Goal: Task Accomplishment & Management: Complete application form

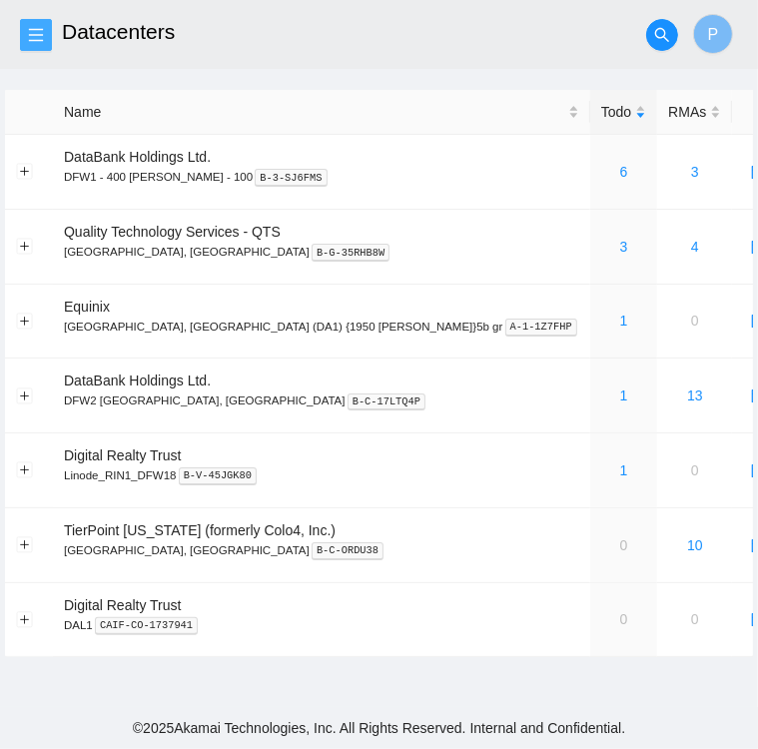
click at [39, 39] on icon "menu" at bounding box center [36, 35] width 16 height 16
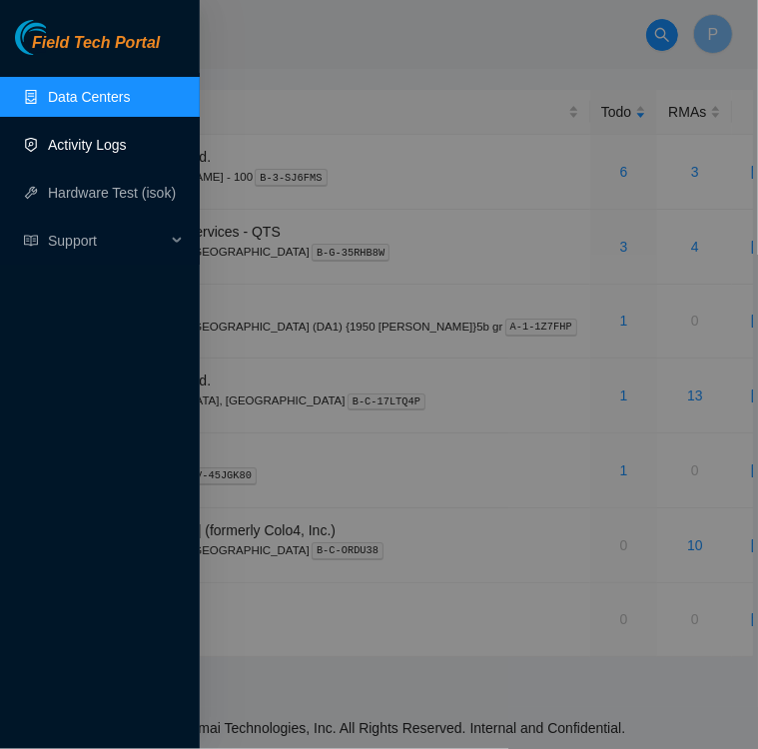
click at [87, 145] on link "Activity Logs" at bounding box center [87, 145] width 79 height 16
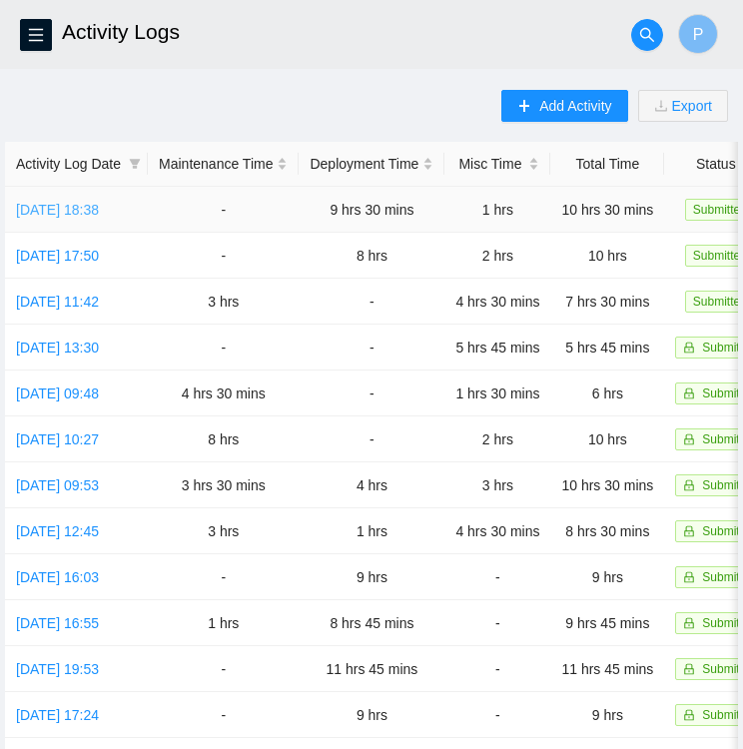
click at [99, 213] on link "Wed, 03 Sep 2025 18:38" at bounding box center [57, 210] width 83 height 16
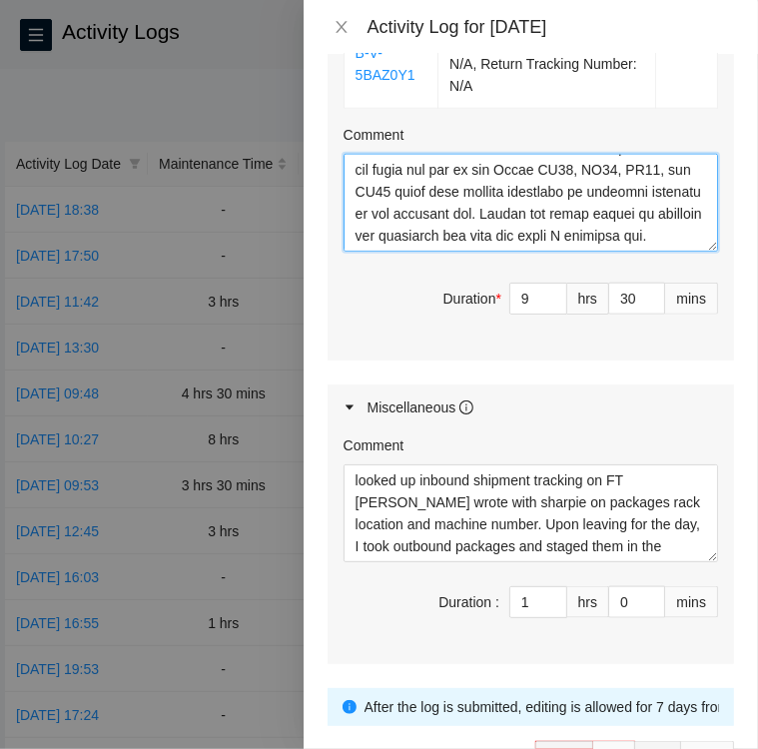
scroll to position [703, 0]
drag, startPoint x: 595, startPoint y: 178, endPoint x: 635, endPoint y: 174, distance: 40.1
click at [635, 174] on textarea "Comment" at bounding box center [530, 203] width 374 height 98
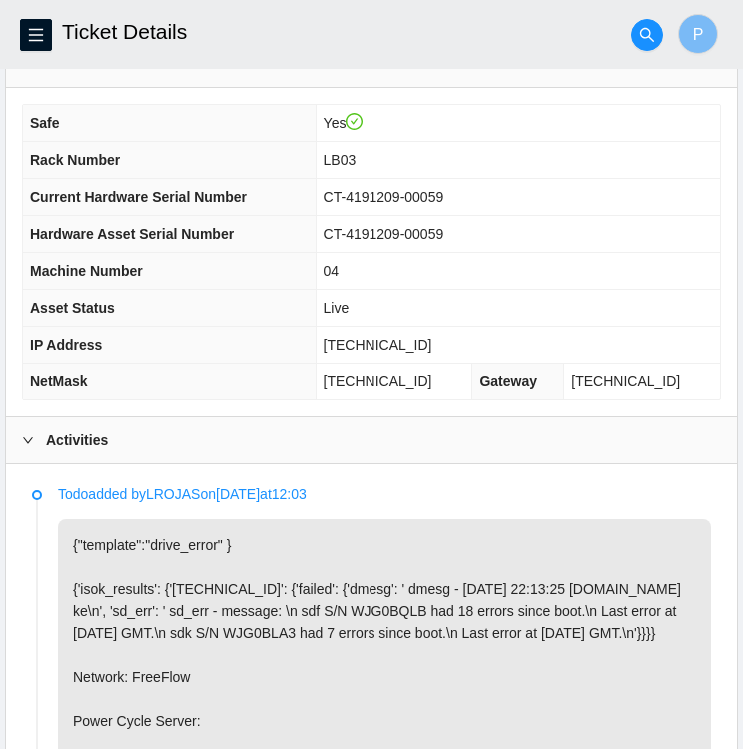
scroll to position [623, 0]
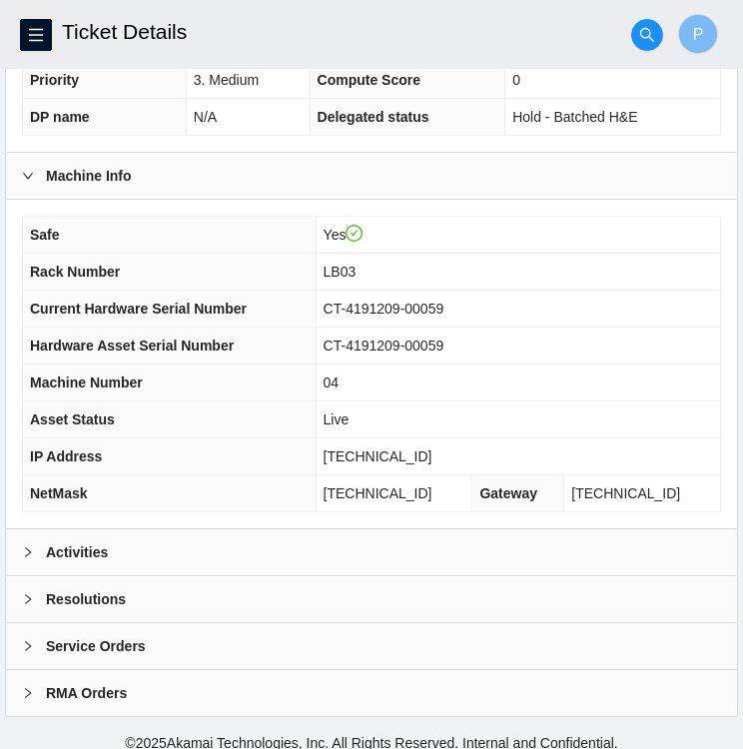
scroll to position [511, 0]
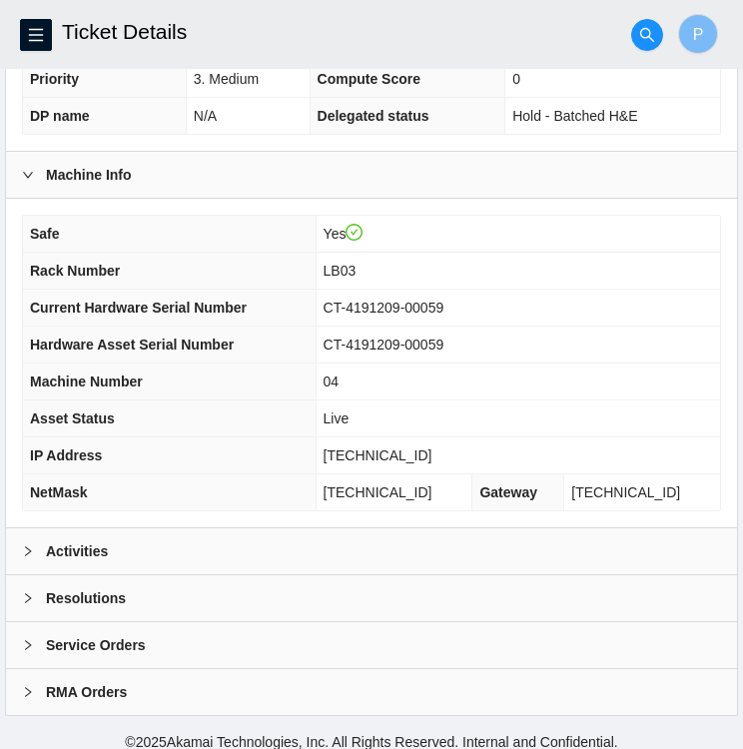
click at [32, 549] on icon "right" at bounding box center [28, 551] width 12 height 12
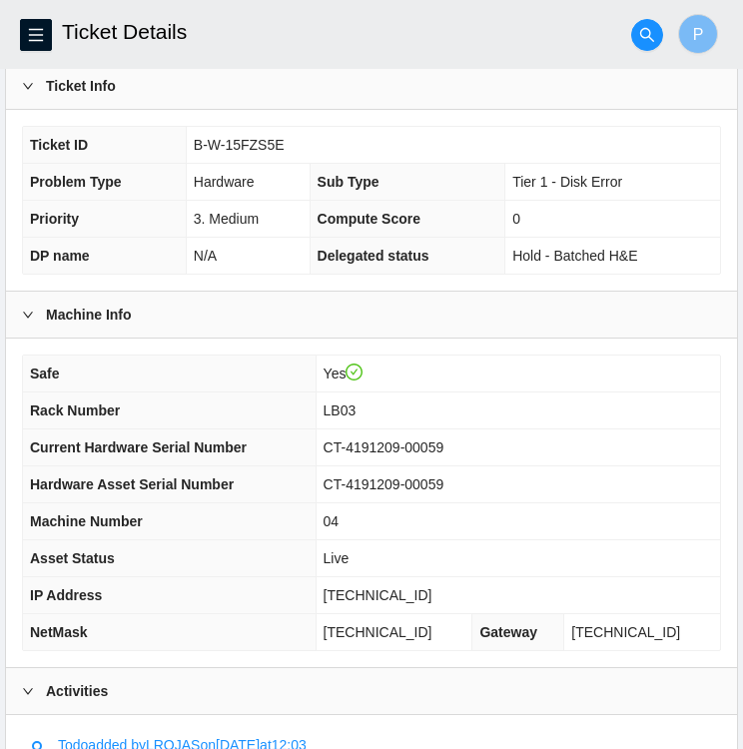
scroll to position [371, 0]
drag, startPoint x: 284, startPoint y: 138, endPoint x: 194, endPoint y: 141, distance: 89.9
click at [194, 141] on td "B-W-15FZS5E" at bounding box center [453, 145] width 534 height 37
copy span "B-W-15FZS5E"
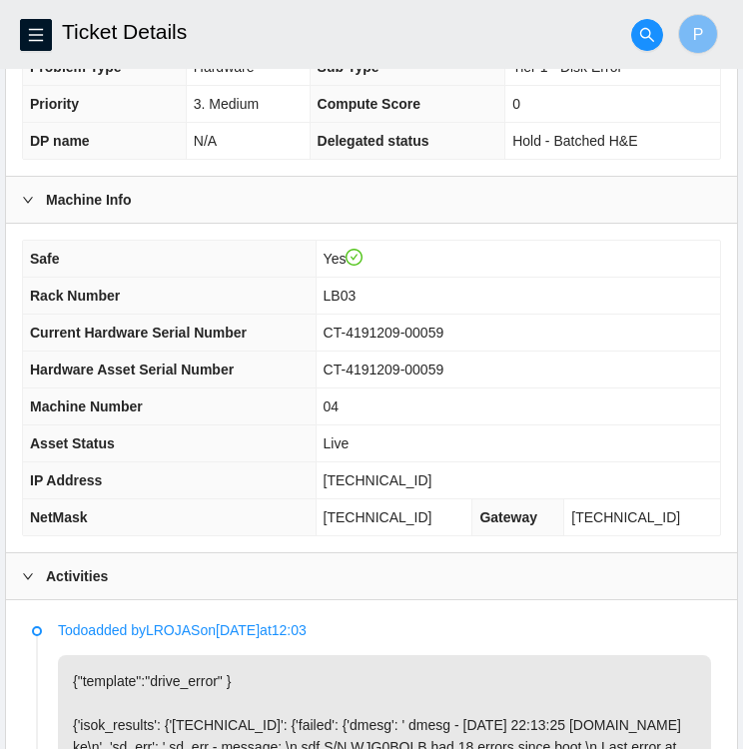
scroll to position [487, 0]
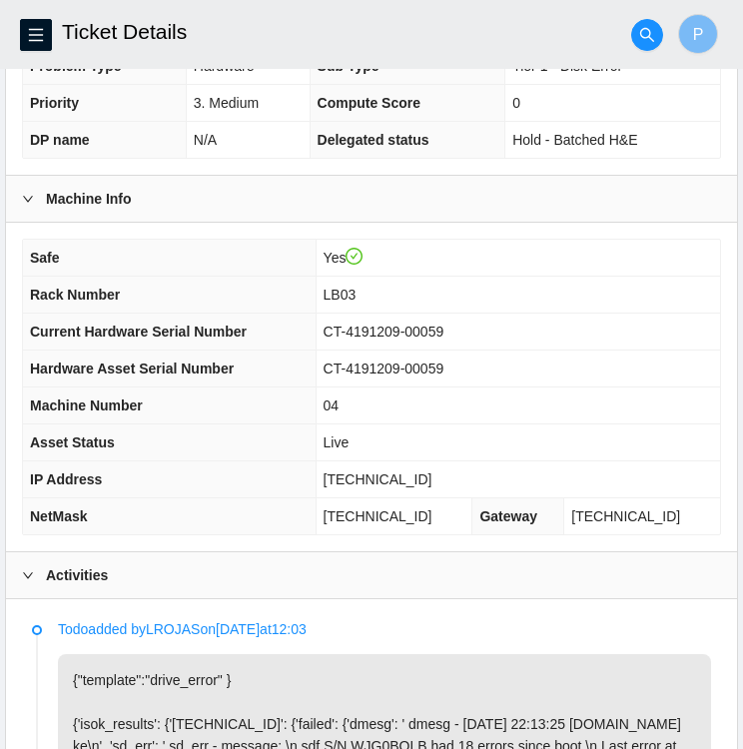
click at [444, 475] on td "23.63.22.7" at bounding box center [517, 479] width 404 height 37
click at [436, 475] on td "23.63.22.7" at bounding box center [517, 479] width 404 height 37
drag, startPoint x: 429, startPoint y: 472, endPoint x: 367, endPoint y: 472, distance: 61.9
click at [367, 472] on td "23.63.22.7" at bounding box center [517, 479] width 404 height 37
copy span "23.63.22.7"
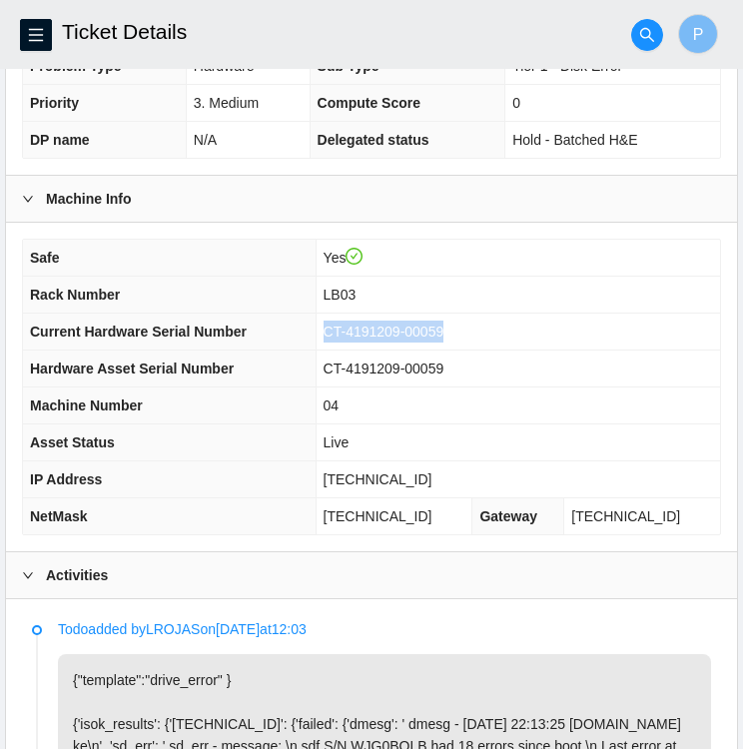
drag, startPoint x: 485, startPoint y: 327, endPoint x: 362, endPoint y: 326, distance: 122.8
click at [362, 326] on td "CT-4191209-00059" at bounding box center [517, 331] width 404 height 37
copy span "CT-4191209-00059"
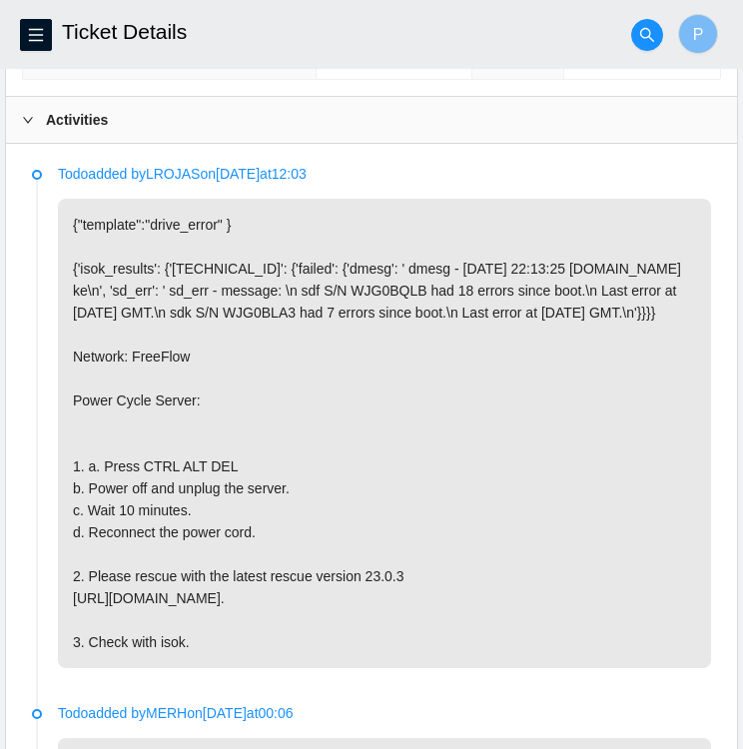
scroll to position [942, 0]
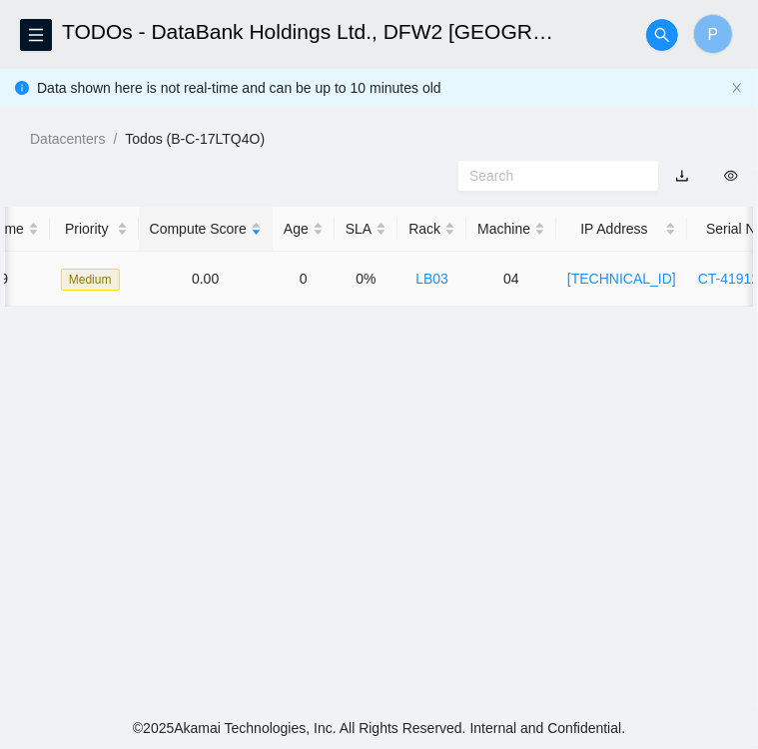
scroll to position [0, 758]
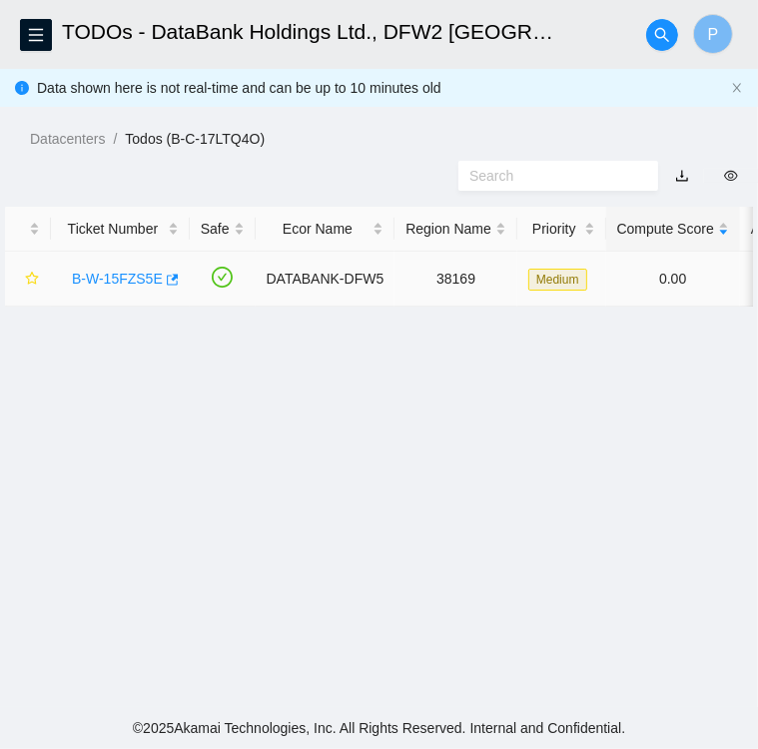
click at [110, 280] on link "B-W-15FZS5E" at bounding box center [117, 279] width 91 height 16
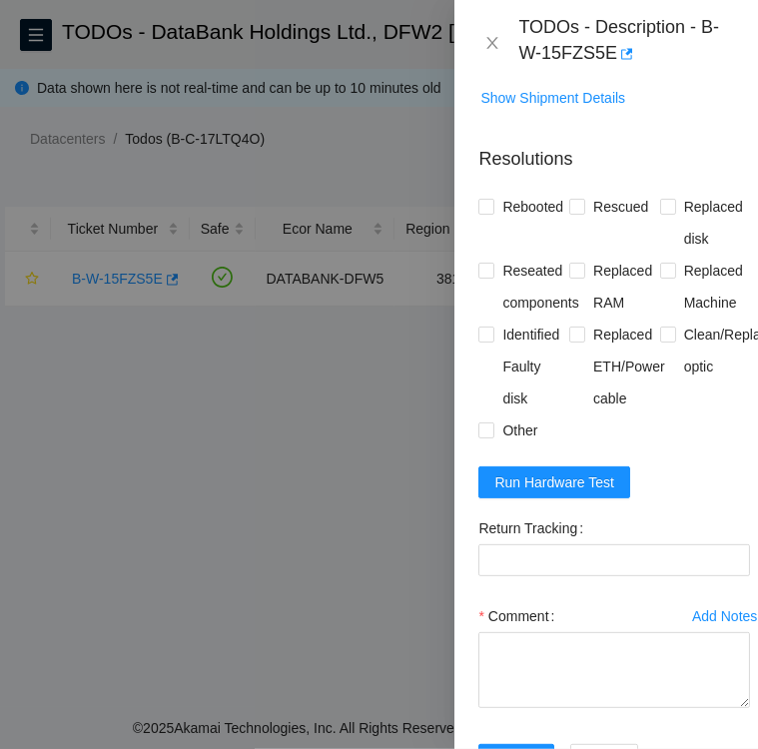
scroll to position [1204, 0]
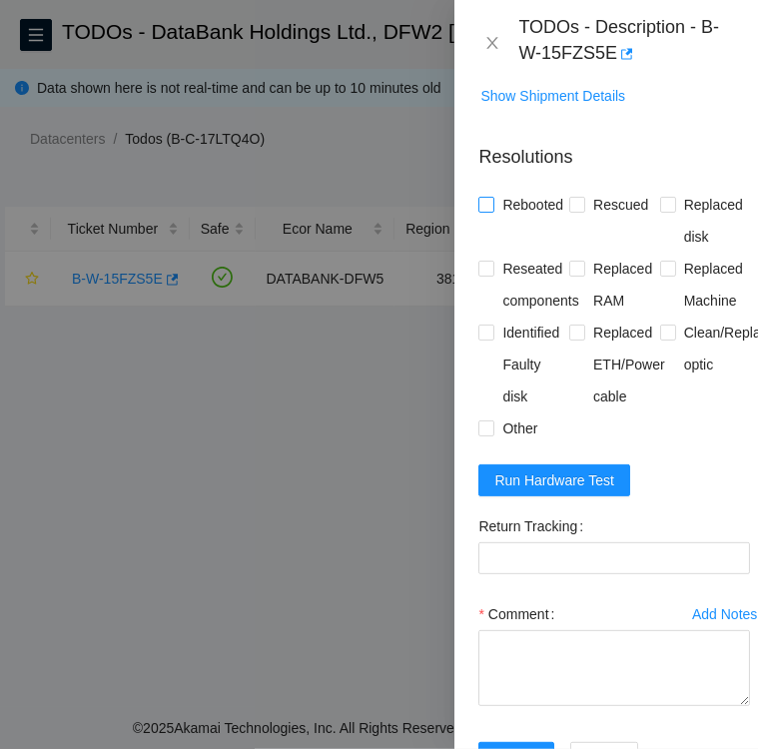
click at [492, 213] on span at bounding box center [486, 205] width 16 height 16
click at [492, 211] on input "Rebooted" at bounding box center [485, 204] width 14 height 14
checkbox input "true"
click at [575, 211] on input "Rescued" at bounding box center [576, 204] width 14 height 14
checkbox input "true"
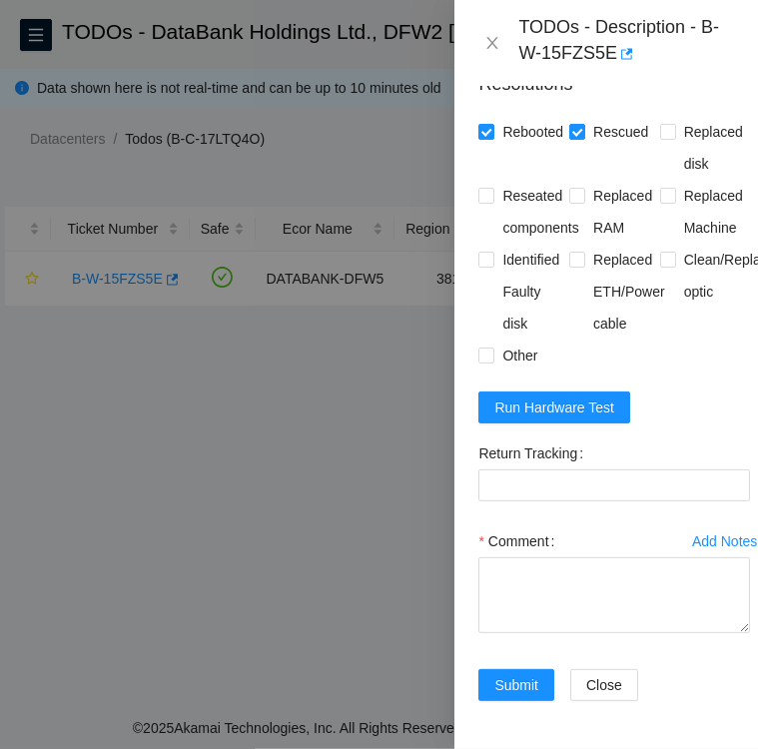
scroll to position [1280, 0]
click at [486, 361] on input "Other" at bounding box center [485, 354] width 14 height 14
checkbox input "true"
click at [571, 266] on input "Replaced ETH/Power cable" at bounding box center [576, 259] width 14 height 14
checkbox input "true"
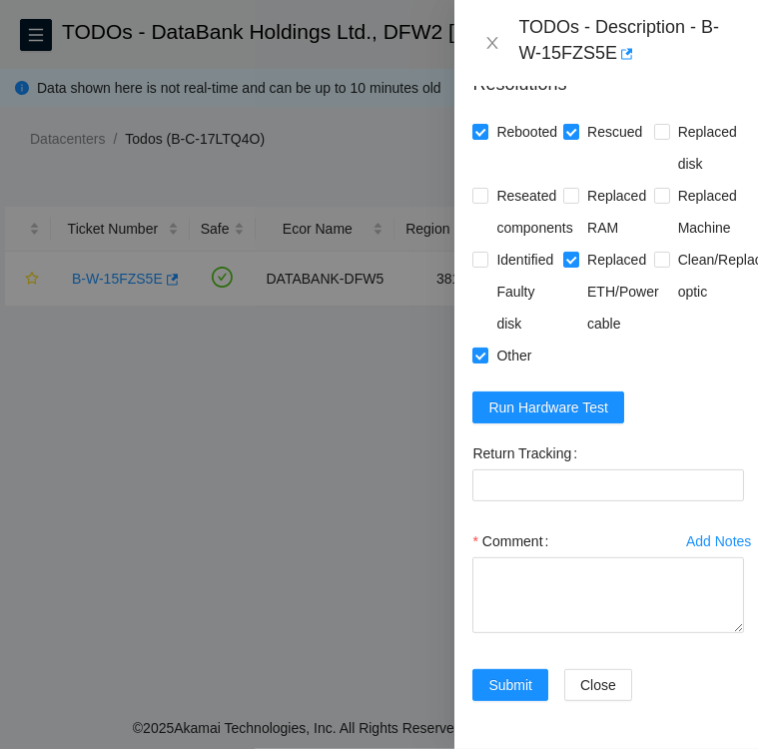
scroll to position [1415, 4]
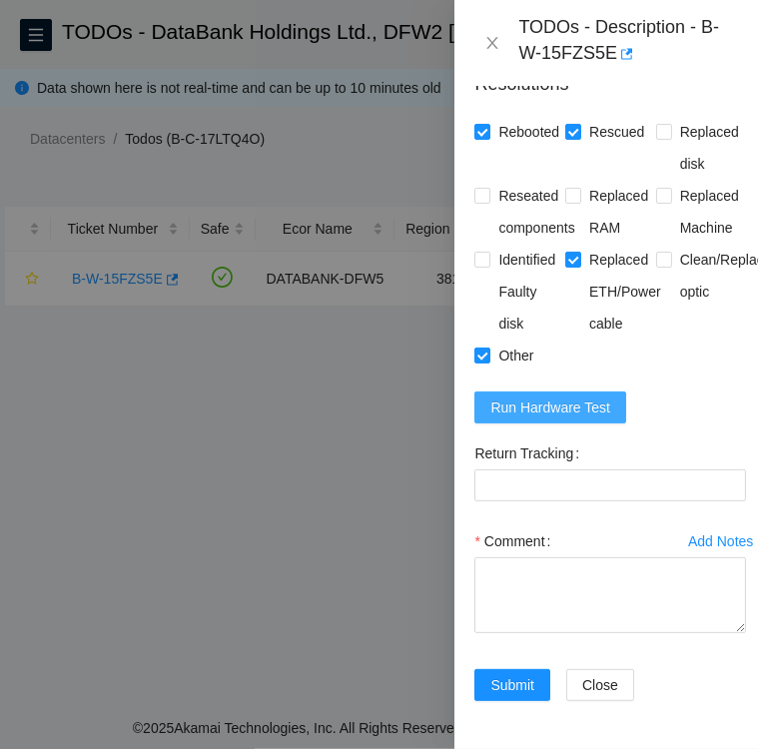
click at [558, 396] on span "Run Hardware Test" at bounding box center [550, 407] width 120 height 22
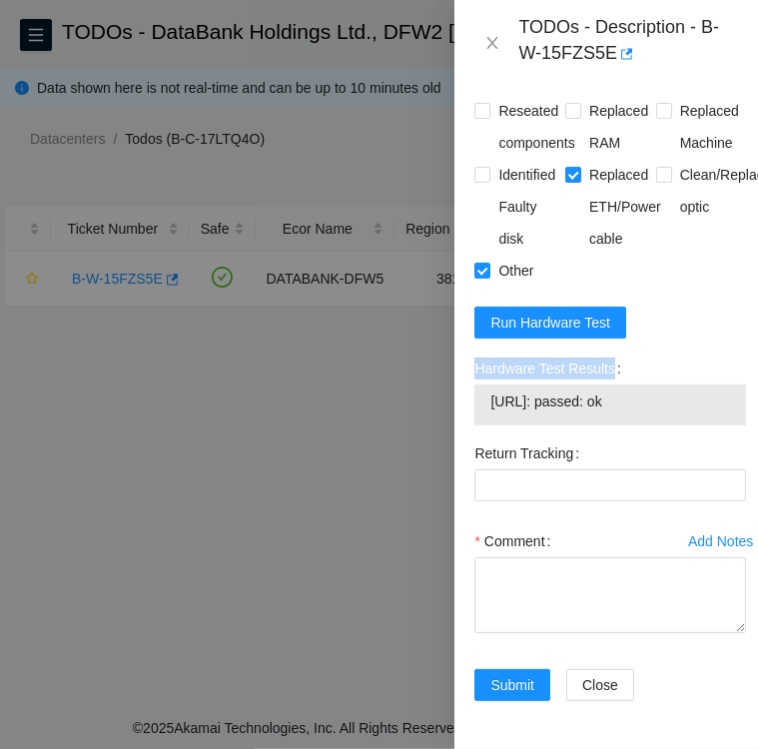
drag, startPoint x: 471, startPoint y: 421, endPoint x: 617, endPoint y: 428, distance: 145.9
click at [617, 428] on div "Hardware Test Results 23.63.22.7: passed: ok" at bounding box center [610, 394] width 288 height 85
copy label "Hardware Test Results"
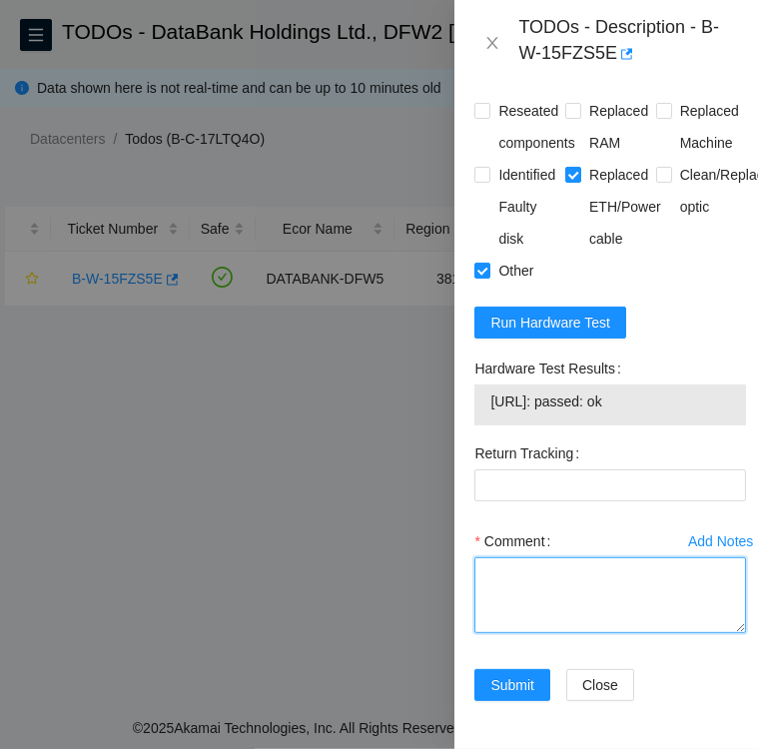
click at [531, 632] on textarea "Comment" at bounding box center [610, 595] width 272 height 76
paste textarea "Hardware Test Results"
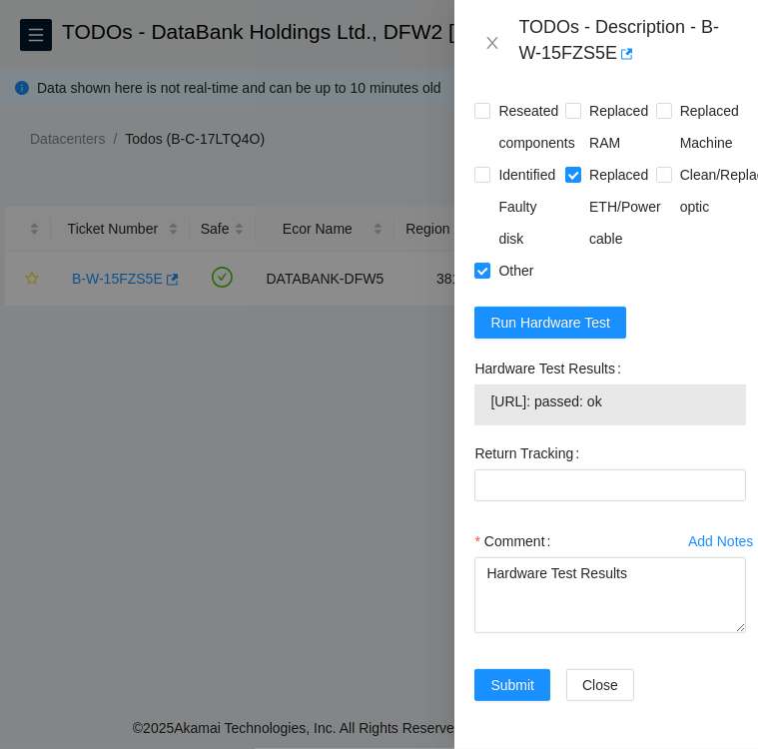
drag, startPoint x: 635, startPoint y: 453, endPoint x: 490, endPoint y: 454, distance: 144.8
click at [490, 412] on span "23.63.22.7: passed: ok" at bounding box center [610, 401] width 240 height 22
copy span "23.63.22.7: passed: ok"
click at [637, 624] on textarea "Hardware Test Results" at bounding box center [610, 595] width 272 height 76
paste textarea "23.63.22.7: passed: ok"
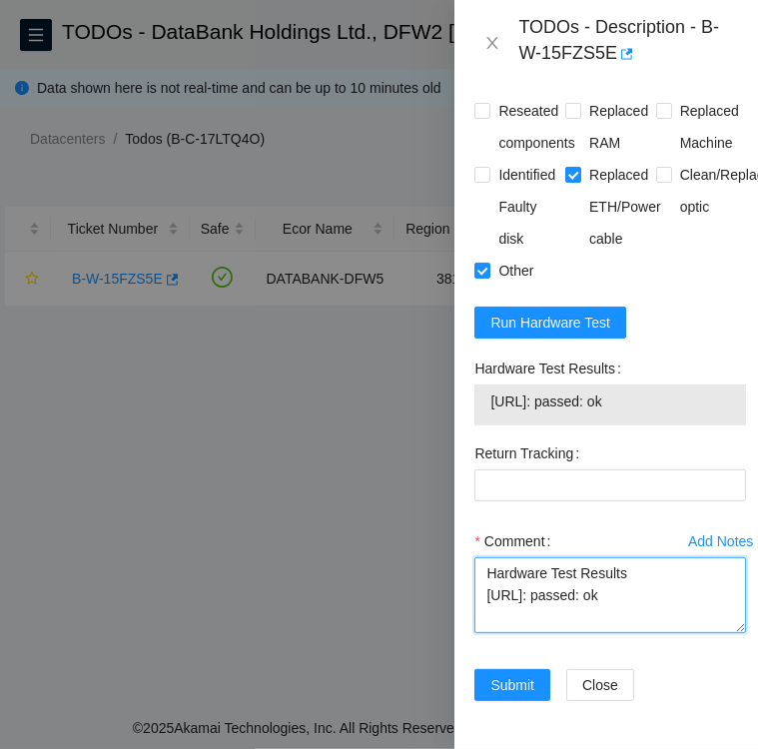
click at [487, 627] on textarea "Hardware Test Results 23.63.22.7: passed: ok" at bounding box center [610, 595] width 272 height 76
click at [489, 627] on textarea "Followed instructions per TODO power cycled and rescued Hardware Test Results 2…" at bounding box center [610, 595] width 272 height 76
click at [664, 633] on textarea "Followed instructions per TODO power cycled and rescued Hardware Test Results 2…" at bounding box center [610, 595] width 272 height 76
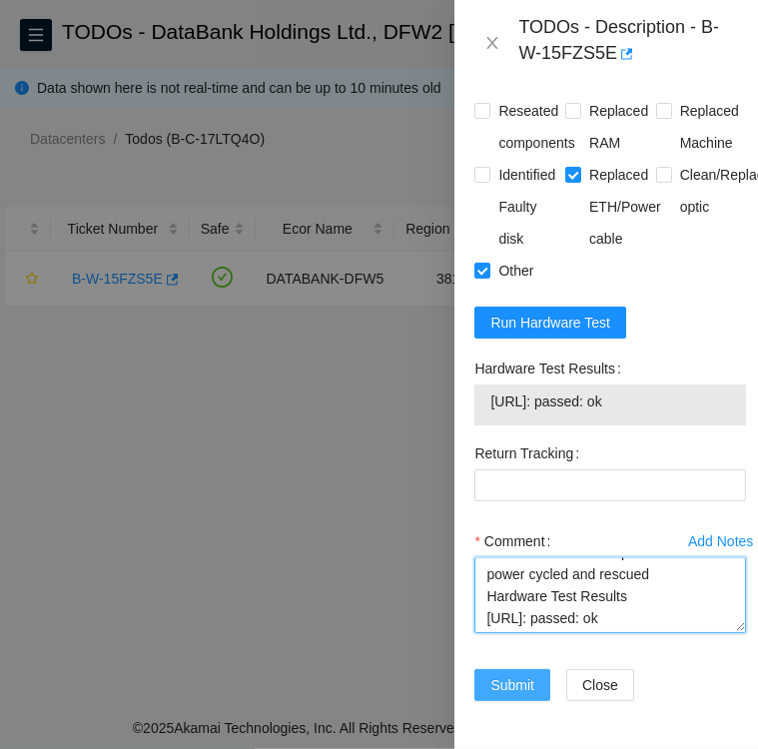
type textarea "Followed instructions per TODO power cycled and rescued Hardware Test Results 2…"
click at [509, 674] on span "Submit" at bounding box center [512, 685] width 44 height 22
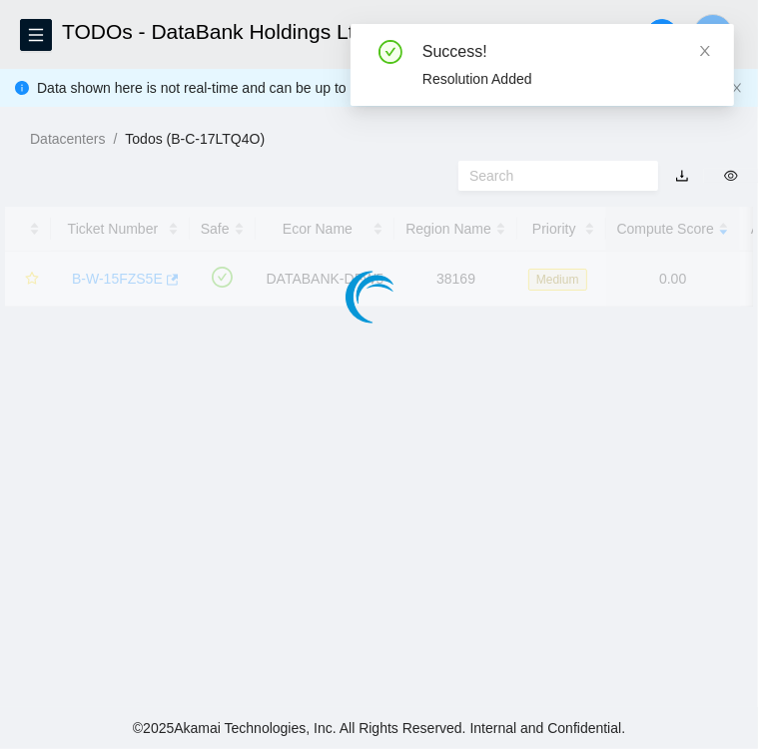
scroll to position [515, 4]
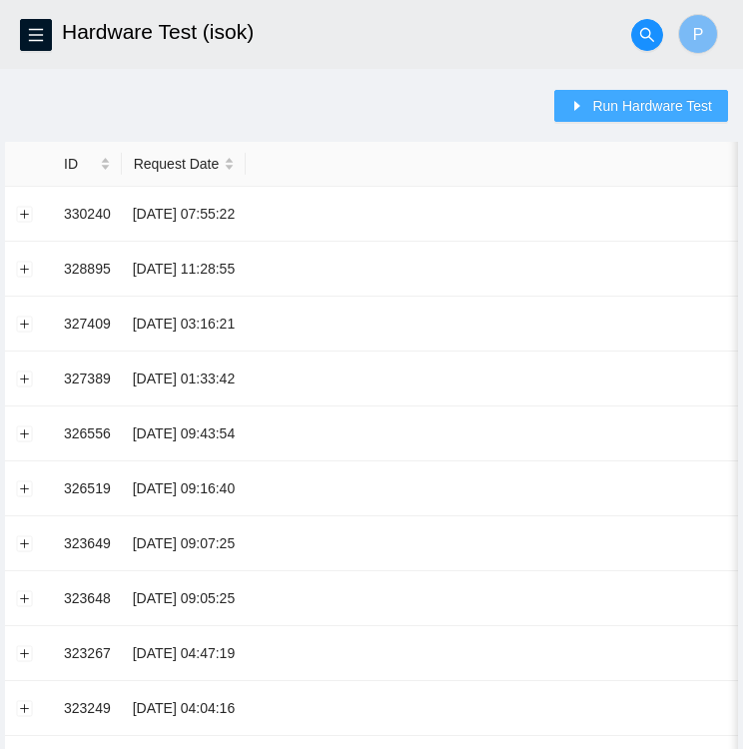
click at [639, 105] on span "Run Hardware Test" at bounding box center [652, 106] width 120 height 22
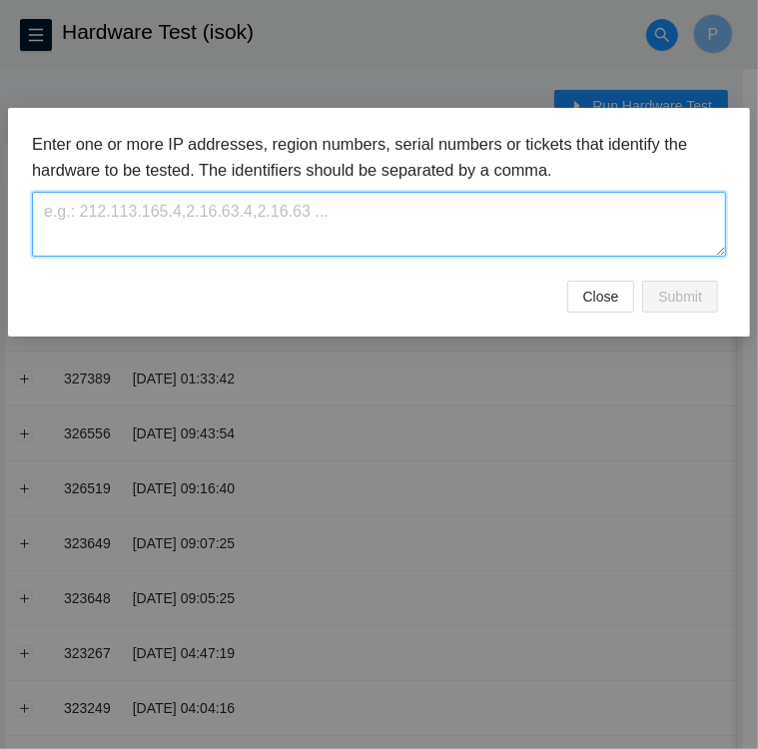
click at [322, 201] on textarea at bounding box center [379, 224] width 694 height 65
paste textarea "[TECHNICAL_ID]"
type textarea "[TECHNICAL_ID]"
click at [414, 210] on textarea "[TECHNICAL_ID]" at bounding box center [379, 224] width 694 height 65
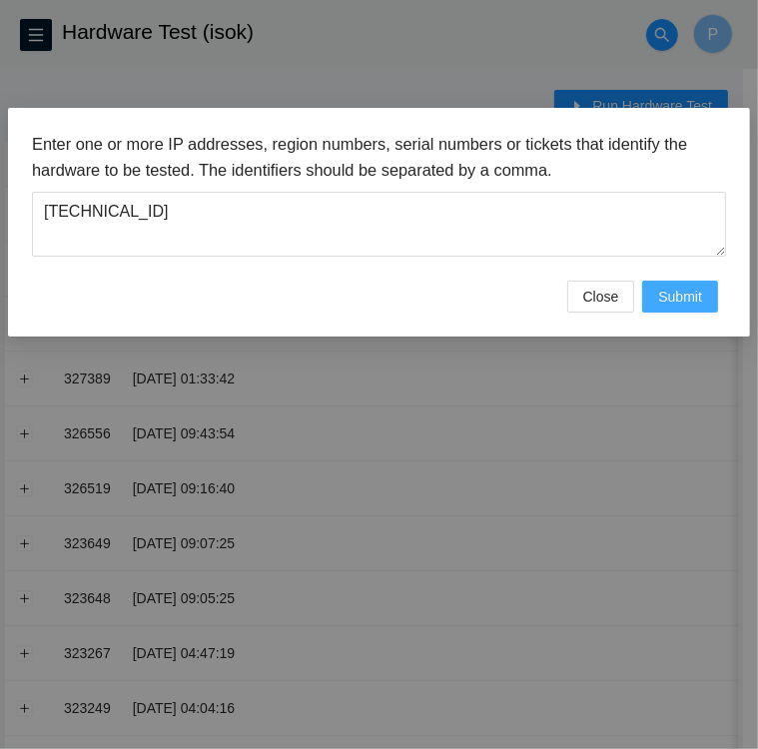
click at [687, 296] on span "Submit" at bounding box center [680, 297] width 44 height 22
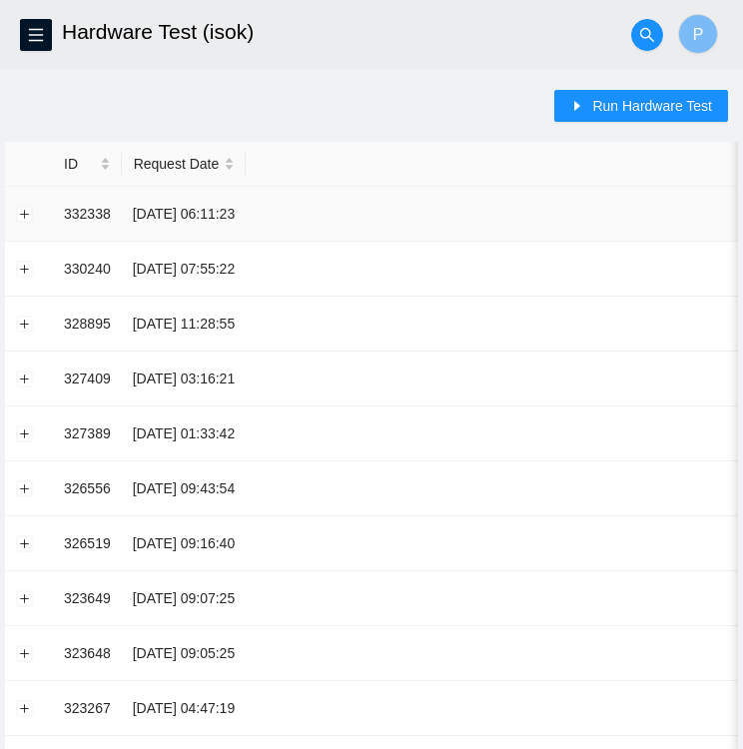
click at [24, 223] on td at bounding box center [29, 214] width 48 height 55
click at [24, 213] on button "Expand row" at bounding box center [25, 214] width 16 height 16
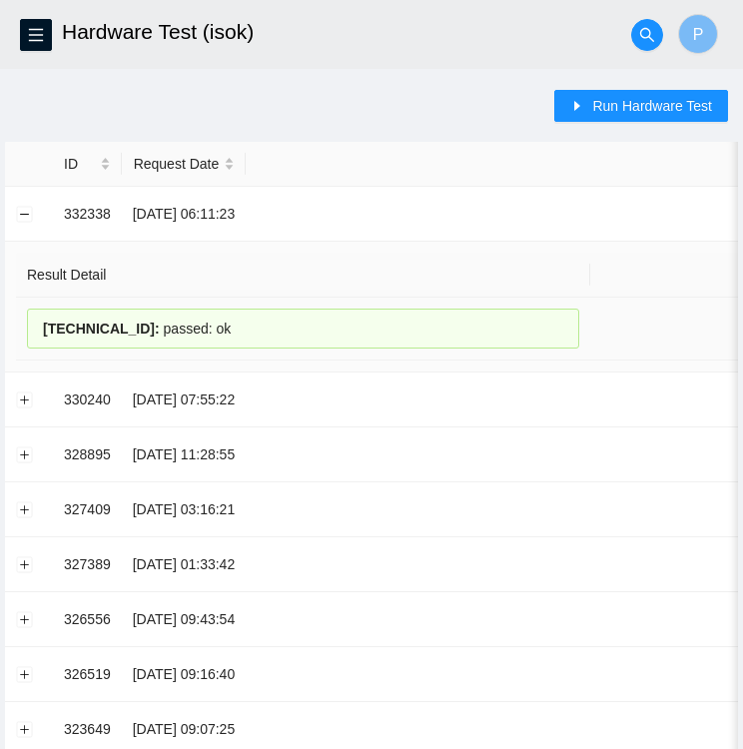
drag, startPoint x: 132, startPoint y: 328, endPoint x: 208, endPoint y: 325, distance: 75.9
click at [208, 325] on div "23.63.22.7 : passed: ok" at bounding box center [303, 328] width 552 height 40
click at [228, 333] on div "23.63.22.7 : passed: ok" at bounding box center [303, 328] width 552 height 40
drag, startPoint x: 199, startPoint y: 323, endPoint x: 35, endPoint y: 323, distance: 163.7
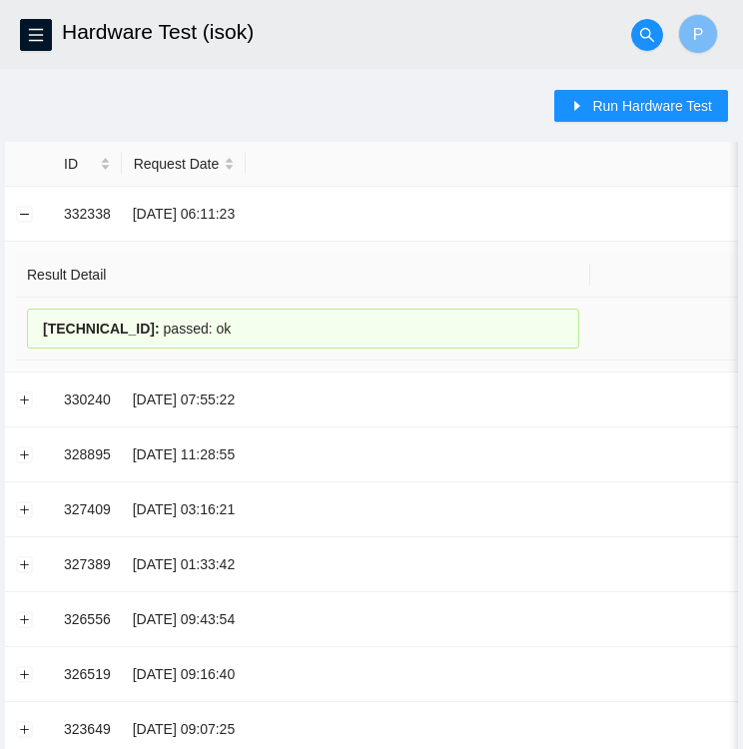
click at [35, 323] on div "23.63.22.7 : passed: ok" at bounding box center [303, 328] width 552 height 40
click at [413, 85] on main "Hardware Test (isok) P Run Hardware Test ID Request Date Identifiers Result Act…" at bounding box center [371, 632] width 743 height 1265
click at [617, 99] on span "Run Hardware Test" at bounding box center [652, 106] width 120 height 22
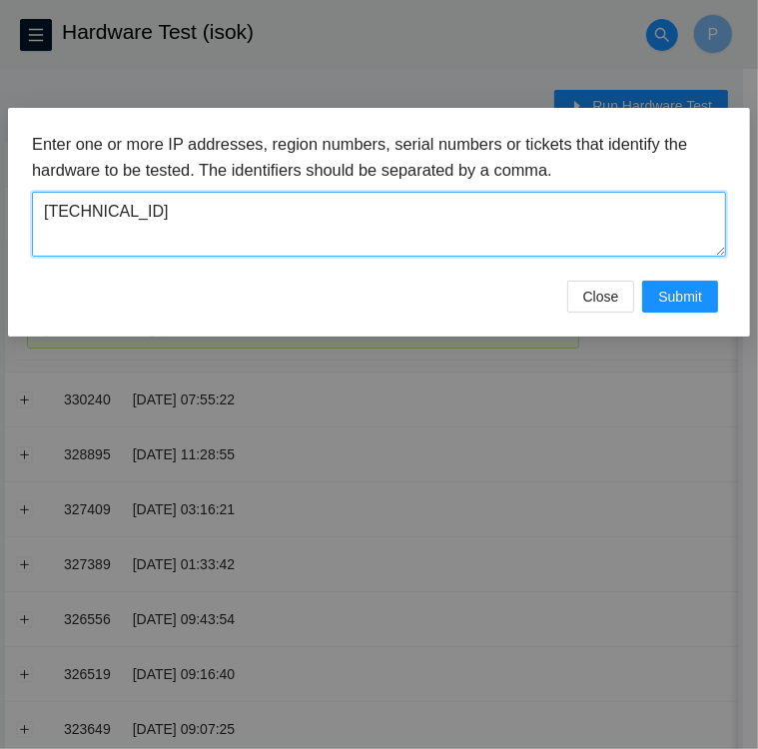
drag, startPoint x: 117, startPoint y: 215, endPoint x: -5, endPoint y: 243, distance: 125.0
click at [0, 243] on html "FTP Data Centers Activity Logs Hardware Test (isok) Support Hardware Test (isok…" at bounding box center [379, 374] width 758 height 749
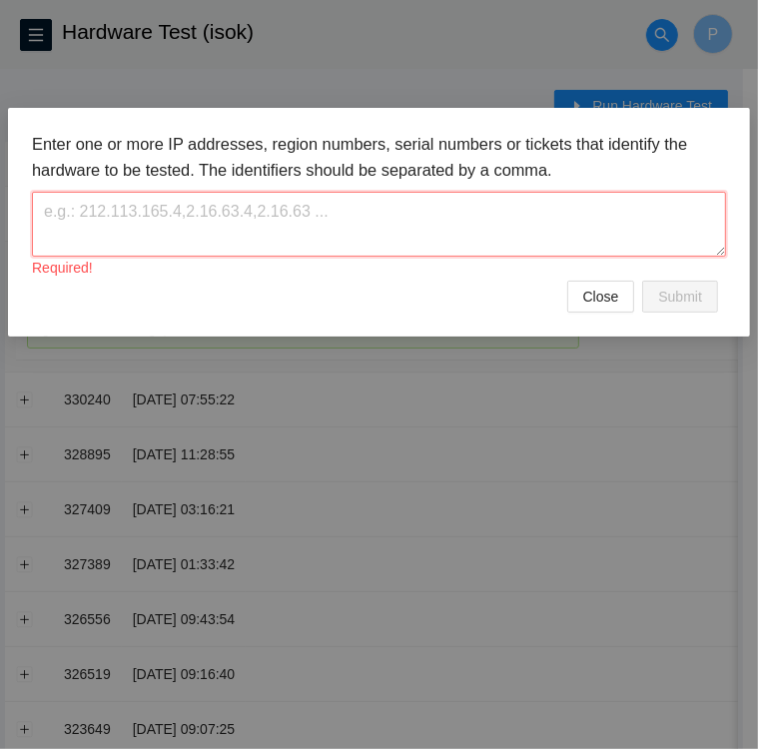
click at [422, 241] on textarea at bounding box center [379, 224] width 694 height 65
paste textarea "[TECHNICAL_ID]"
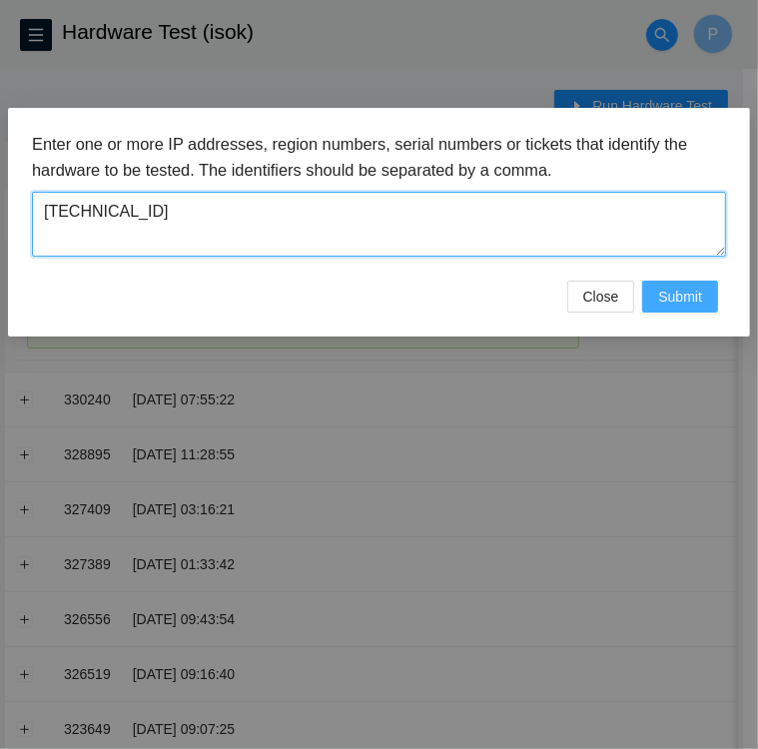
type textarea "[TECHNICAL_ID]"
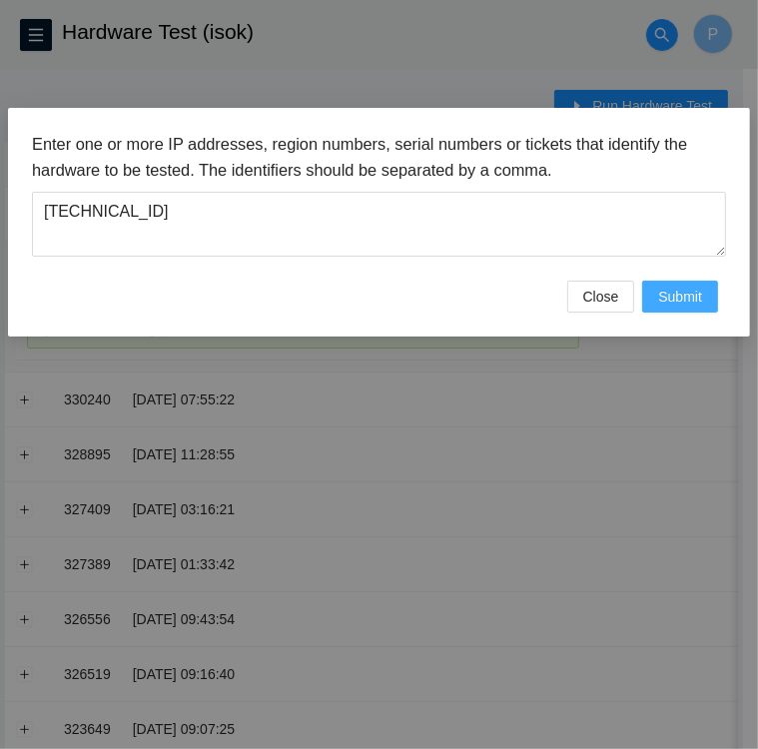
click at [691, 301] on span "Submit" at bounding box center [680, 297] width 44 height 22
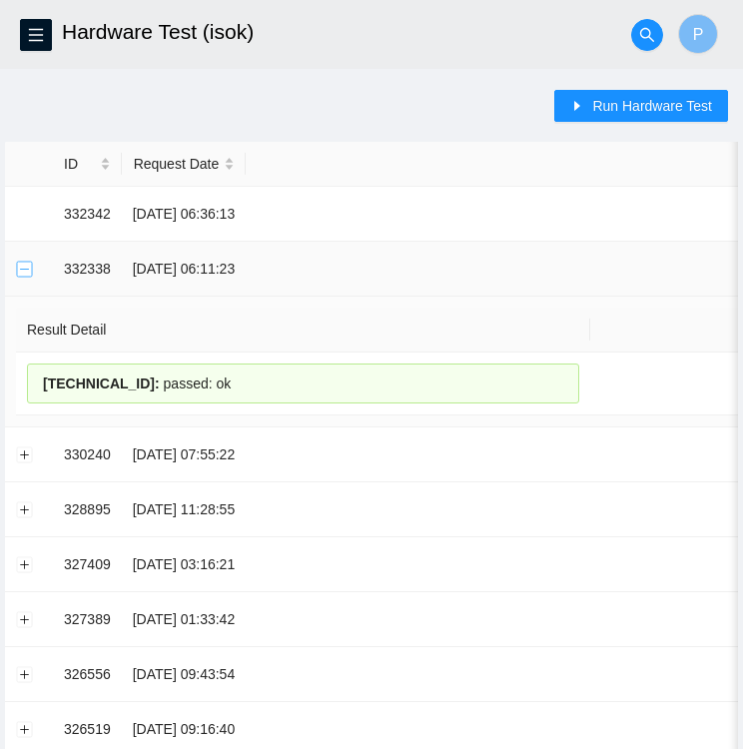
click at [26, 272] on button "Collapse row" at bounding box center [25, 269] width 16 height 16
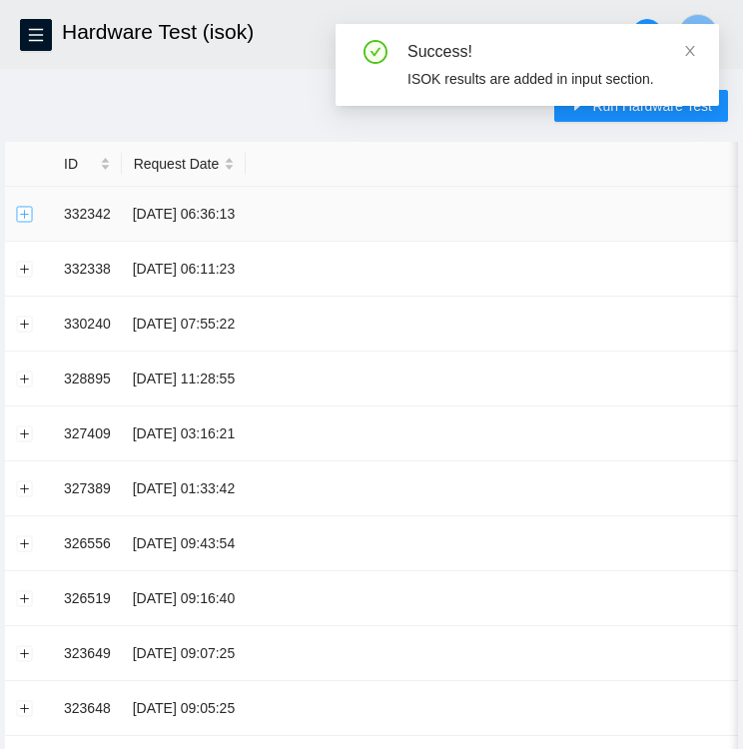
click at [26, 219] on button "Expand row" at bounding box center [25, 214] width 16 height 16
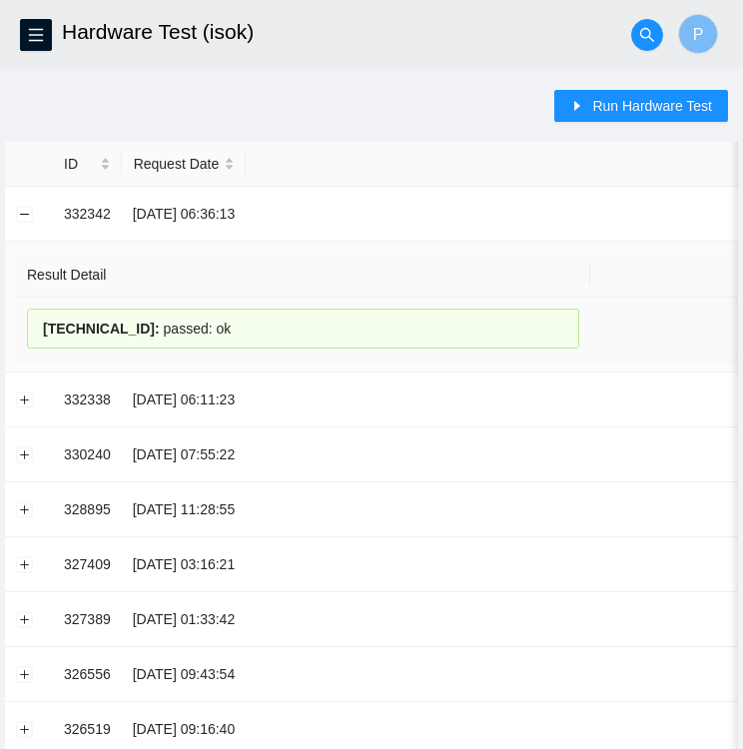
drag, startPoint x: 218, startPoint y: 326, endPoint x: 39, endPoint y: 315, distance: 179.0
click at [39, 315] on div "23.219.131.9 : passed: ok" at bounding box center [303, 328] width 552 height 40
copy div "23.219.131.9 : passed: ok"
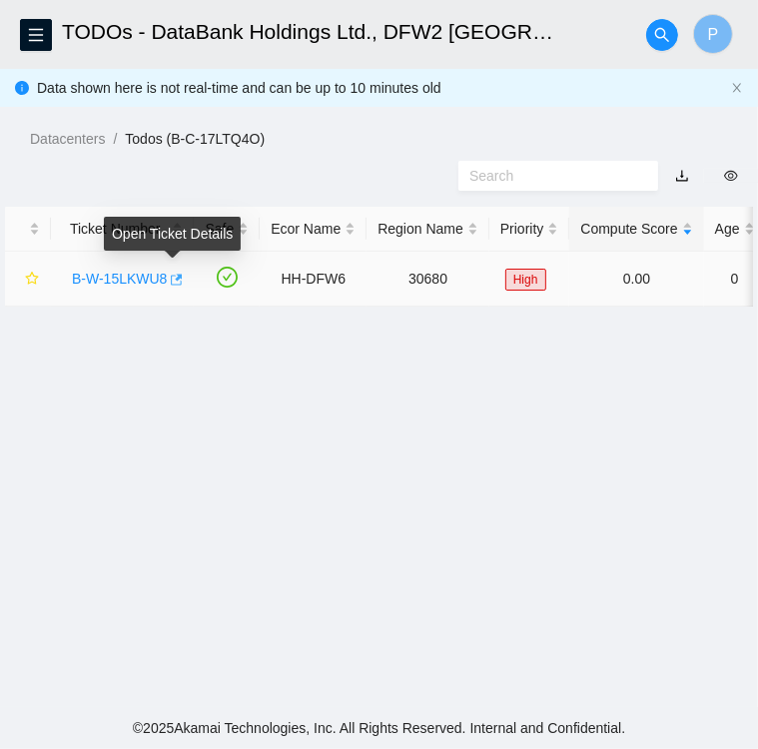
click at [175, 280] on icon "button" at bounding box center [178, 279] width 12 height 11
click at [133, 280] on link "B-W-15LKWU8" at bounding box center [119, 279] width 95 height 16
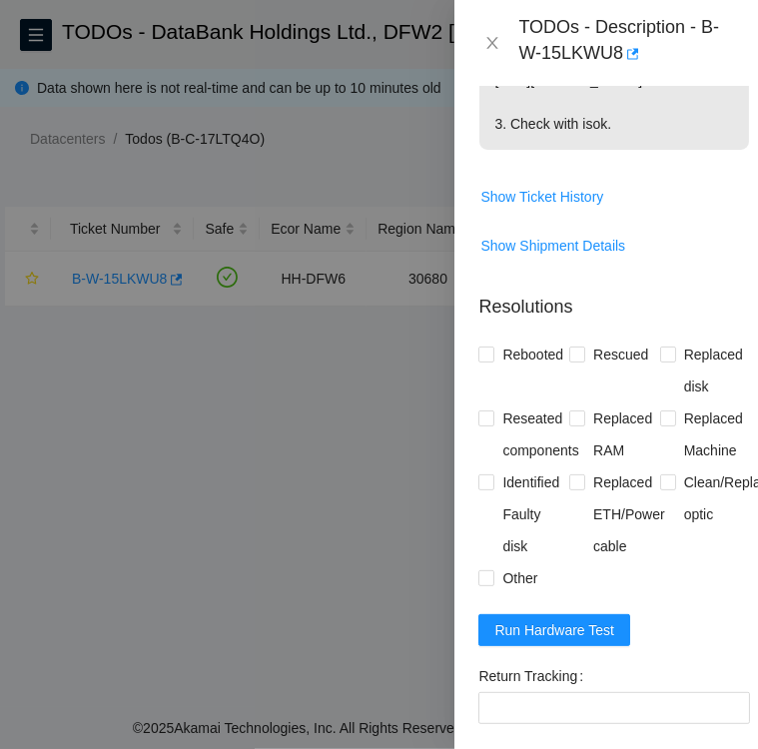
scroll to position [793, 0]
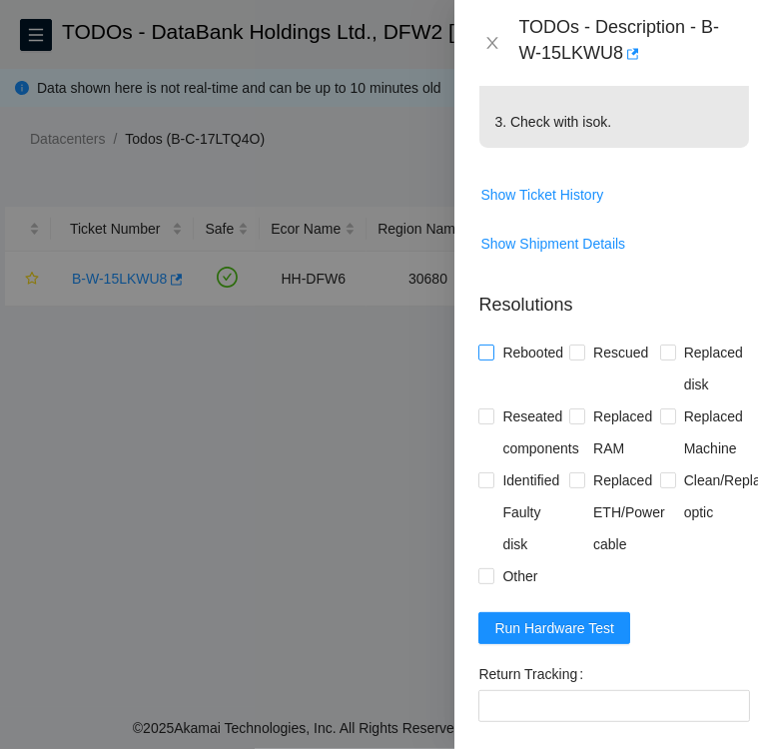
click at [483, 358] on input "Rebooted" at bounding box center [485, 351] width 14 height 14
checkbox input "true"
click at [575, 358] on input "Rescued" at bounding box center [576, 351] width 14 height 14
checkbox input "true"
click at [483, 582] on input "Other" at bounding box center [485, 575] width 14 height 14
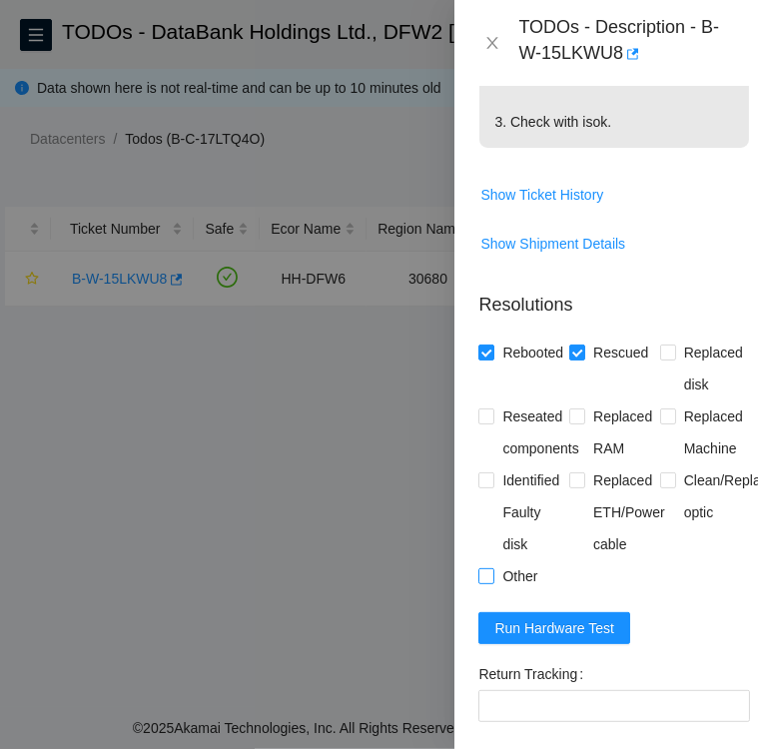
checkbox input "true"
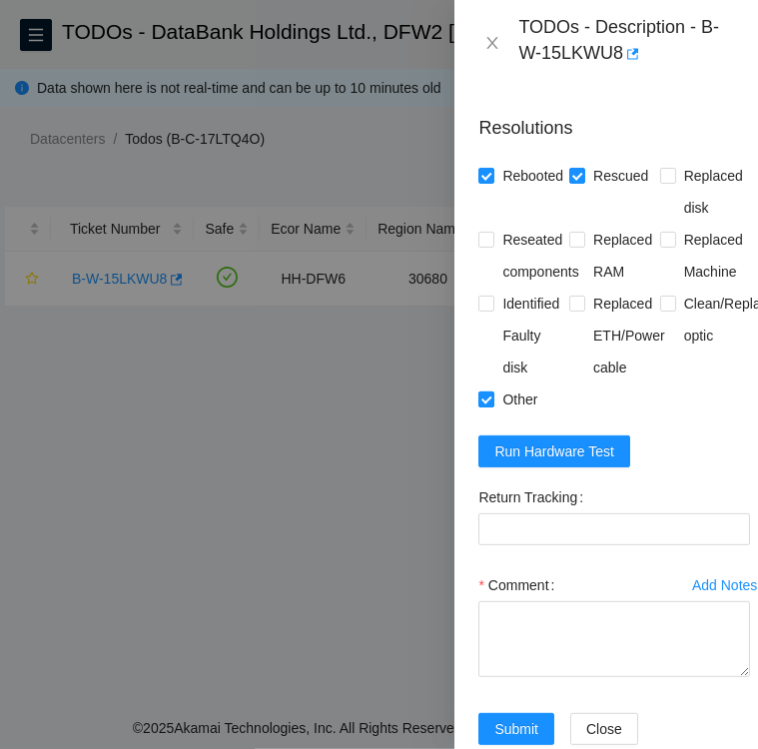
scroll to position [970, 0]
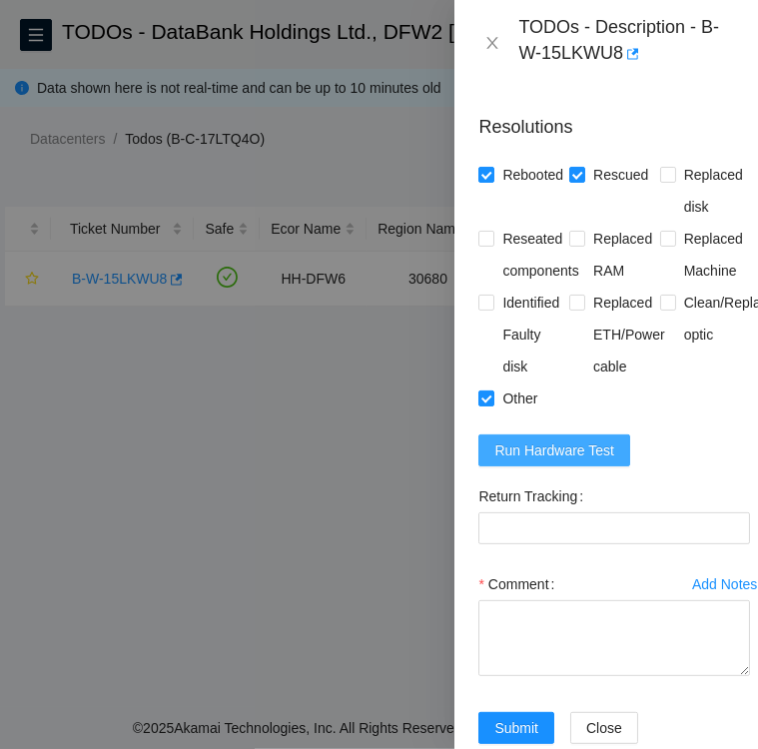
click at [555, 461] on span "Run Hardware Test" at bounding box center [554, 450] width 120 height 22
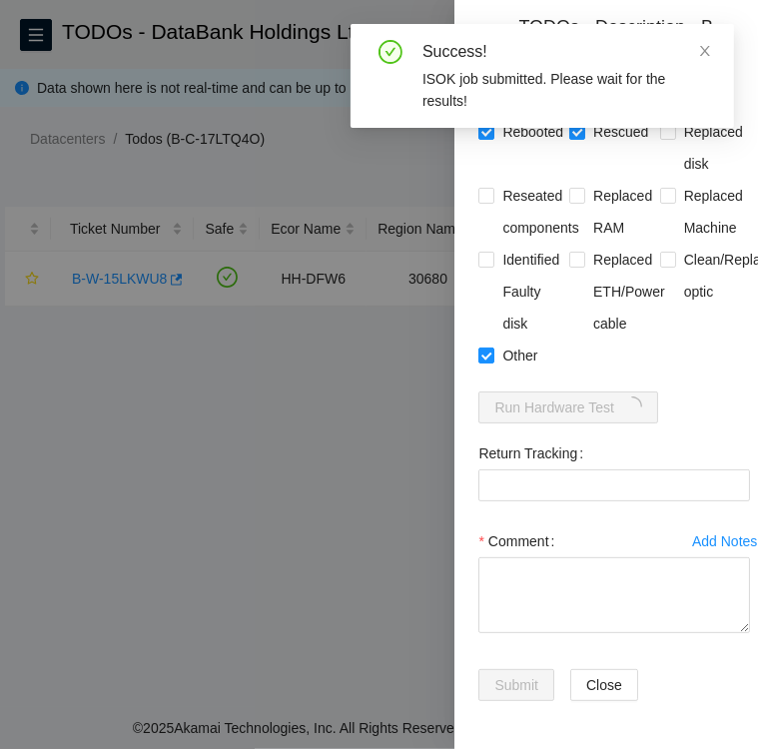
scroll to position [1090, 0]
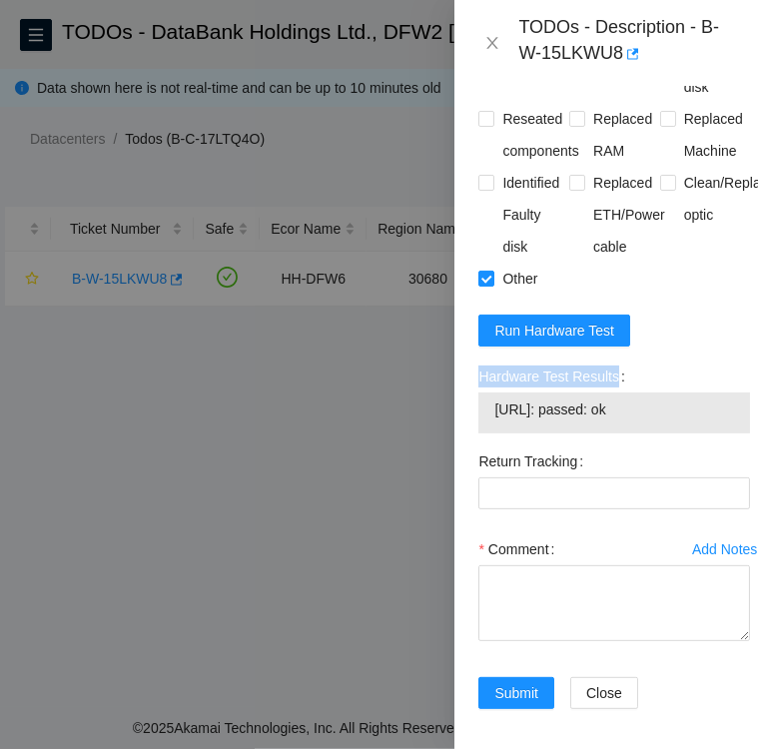
drag, startPoint x: 625, startPoint y: 464, endPoint x: 479, endPoint y: 460, distance: 145.8
click at [479, 392] on label "Hardware Test Results" at bounding box center [555, 376] width 154 height 32
copy label "Hardware Test Results"
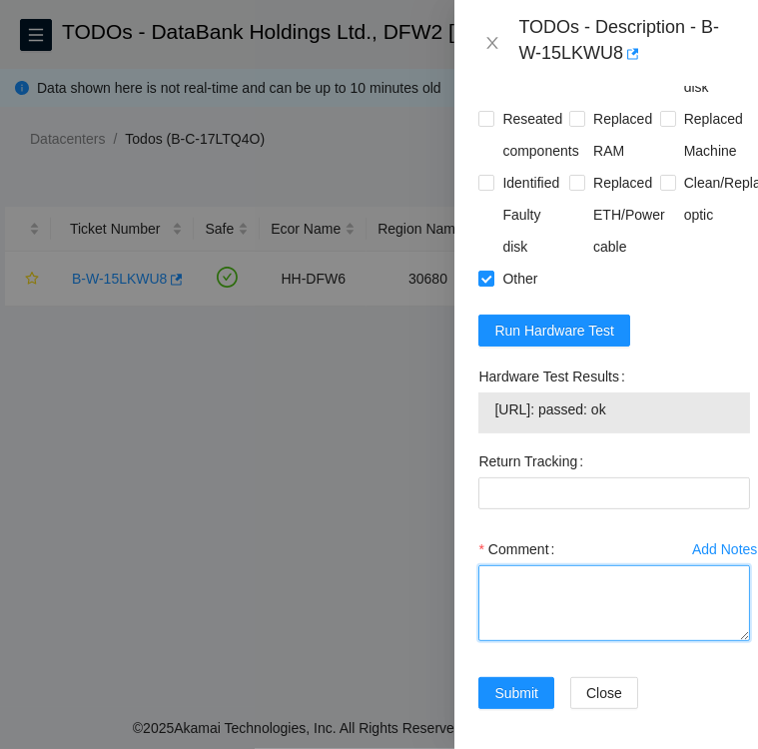
click at [510, 641] on textarea "Comment" at bounding box center [614, 603] width 272 height 76
paste textarea "Hardware Test Results"
drag, startPoint x: 643, startPoint y: 496, endPoint x: 491, endPoint y: 495, distance: 151.7
click at [491, 433] on div "23.219.131.9: passed: ok" at bounding box center [614, 412] width 272 height 41
copy tbody "23.219.131.9: passed: ok"
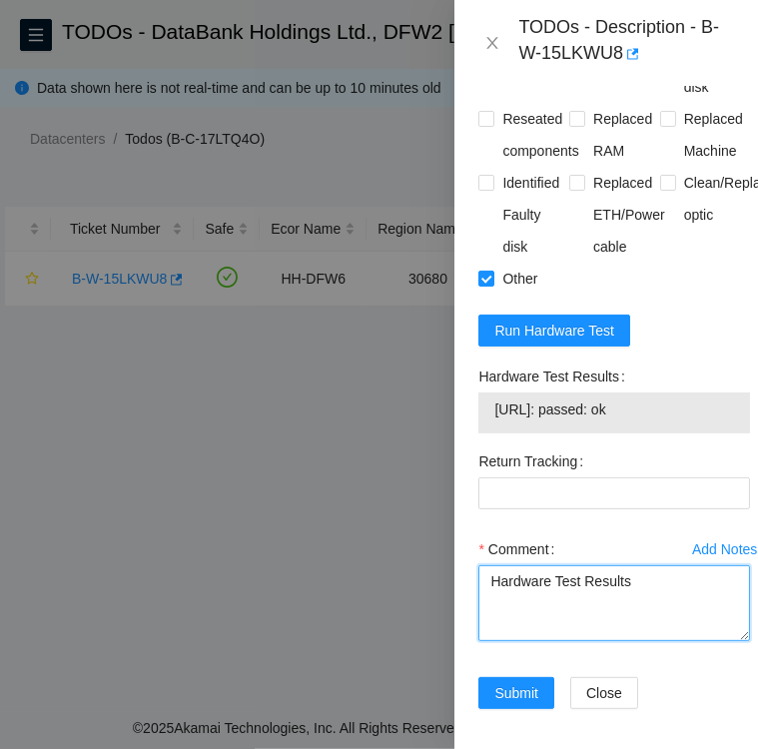
click at [638, 641] on textarea "Hardware Test Results" at bounding box center [614, 603] width 272 height 76
paste textarea "23.219.131.9: passed: ok"
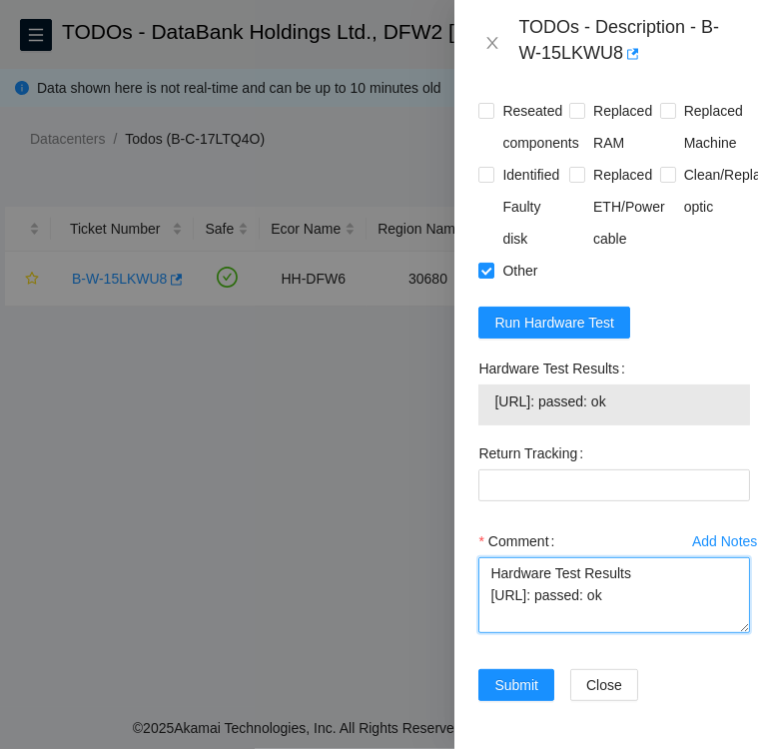
click at [490, 557] on textarea "Hardware Test Results 23.219.131.9: passed: ok" at bounding box center [614, 595] width 272 height 76
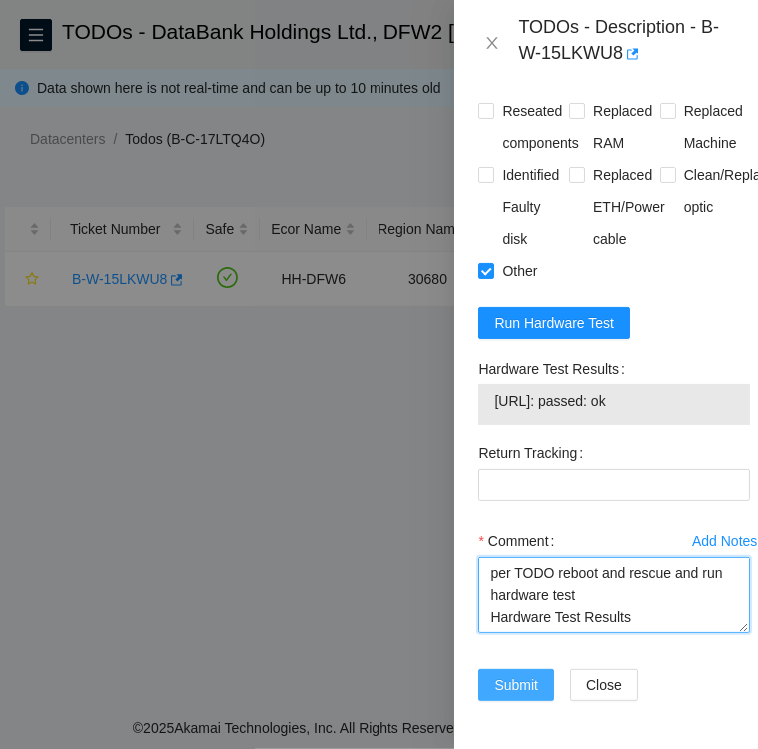
type textarea "per TODO reboot and rescue and run hardware test Hardware Test Results 23.219.1…"
click at [506, 674] on span "Submit" at bounding box center [516, 685] width 44 height 22
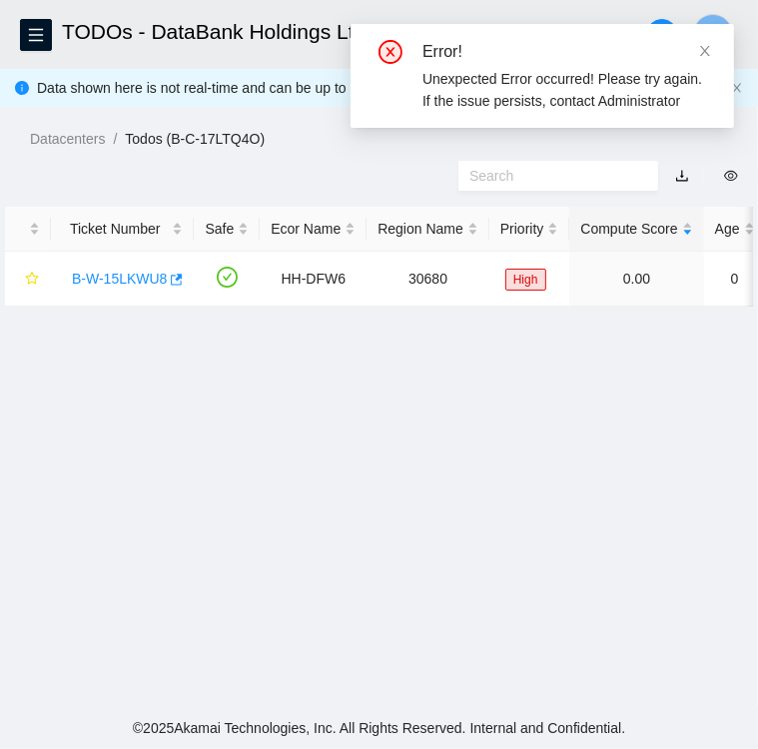
scroll to position [516, 0]
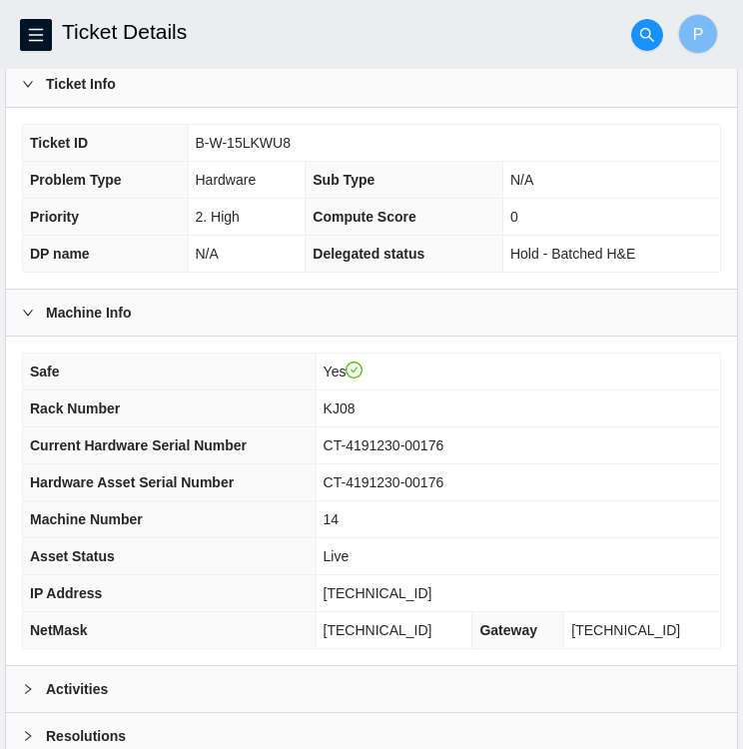
click at [175, 280] on div "Ticket ID B-W-15LKWU8 Problem Type Hardware Sub Type N/A Priority 2. High Compu…" at bounding box center [371, 198] width 731 height 181
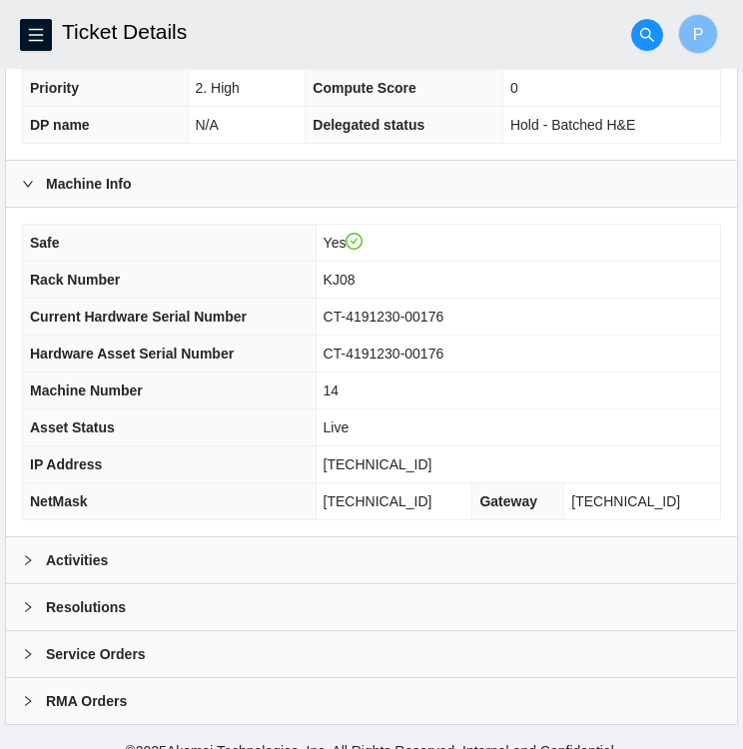
scroll to position [519, 0]
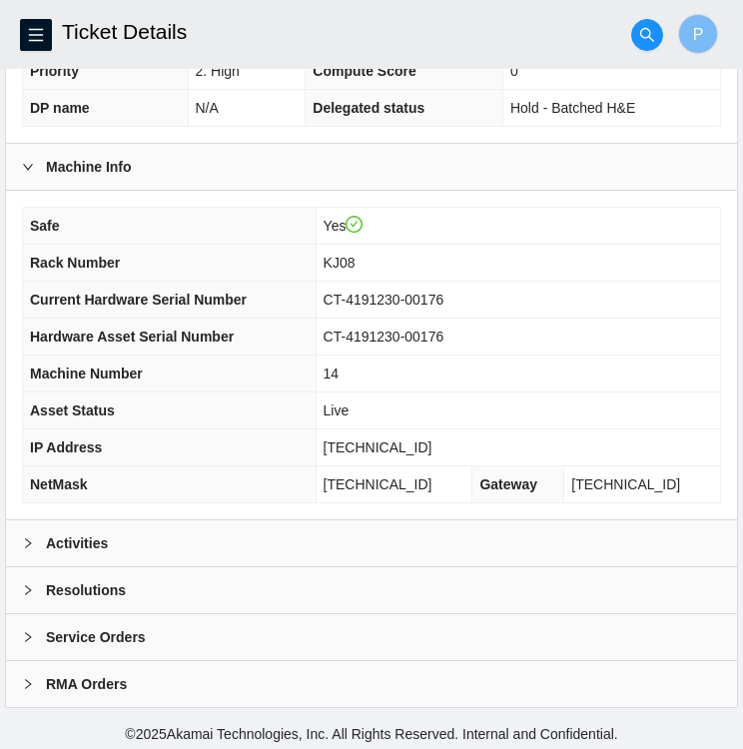
drag, startPoint x: 0, startPoint y: 0, endPoint x: 175, endPoint y: 280, distance: 329.6
click at [175, 282] on th "Current Hardware Serial Number" at bounding box center [169, 300] width 293 height 37
click at [31, 537] on icon "right" at bounding box center [28, 543] width 12 height 12
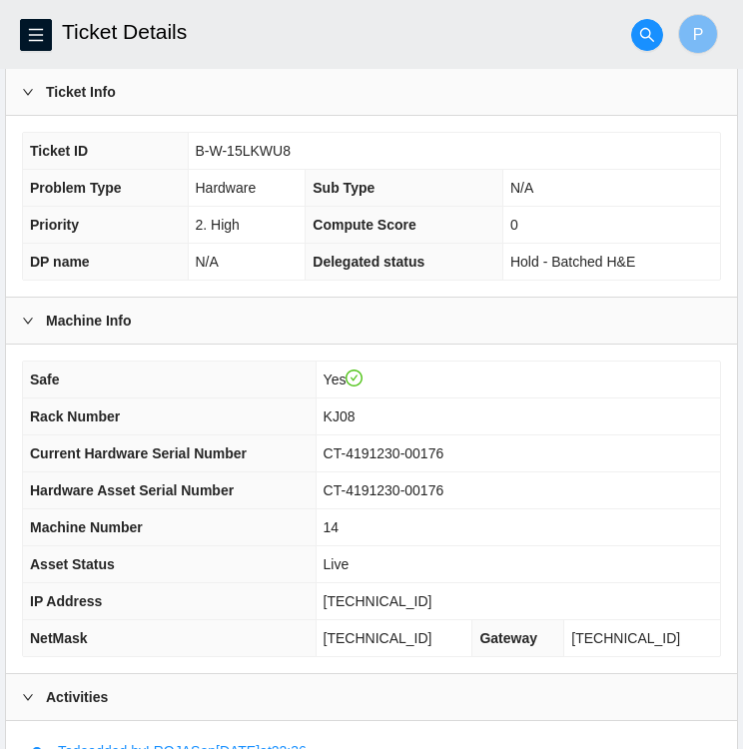
scroll to position [366, 0]
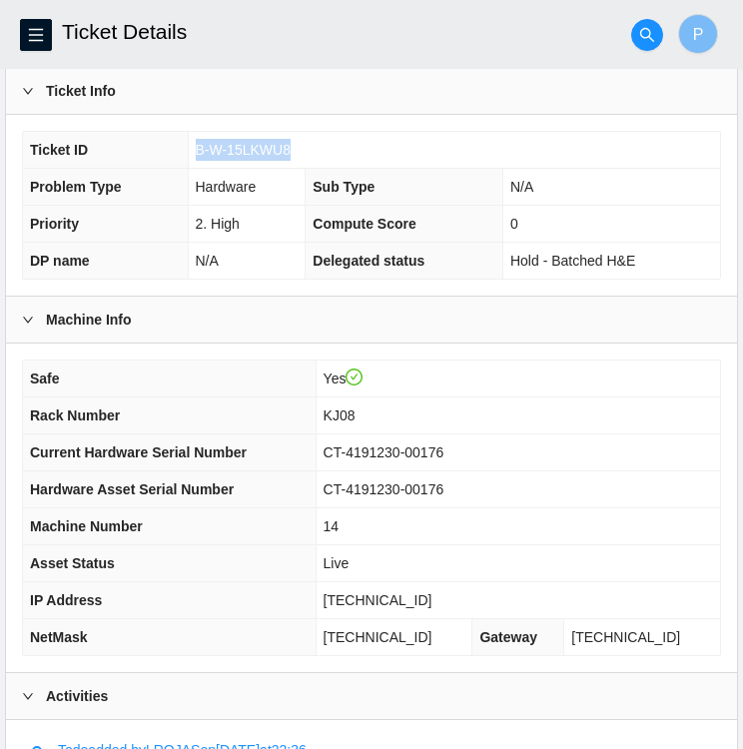
drag, startPoint x: 291, startPoint y: 147, endPoint x: 196, endPoint y: 153, distance: 95.0
click at [196, 153] on td "B-W-15LKWU8" at bounding box center [454, 150] width 532 height 37
copy span "B-W-15LKWU8"
drag, startPoint x: 357, startPoint y: 451, endPoint x: 478, endPoint y: 454, distance: 120.8
click at [478, 454] on td "CT-4191230-00176" at bounding box center [517, 452] width 404 height 37
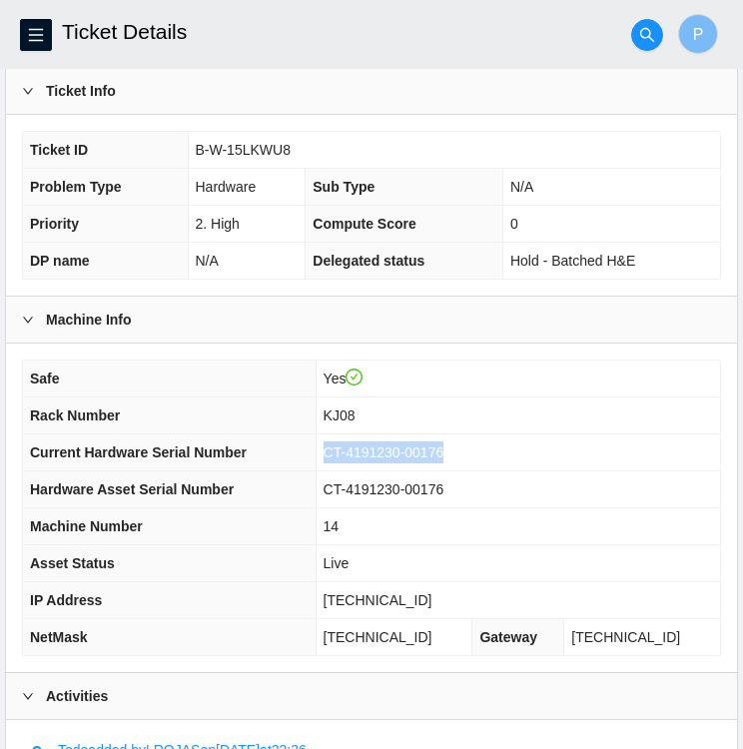
copy span "CT-4191230-00176"
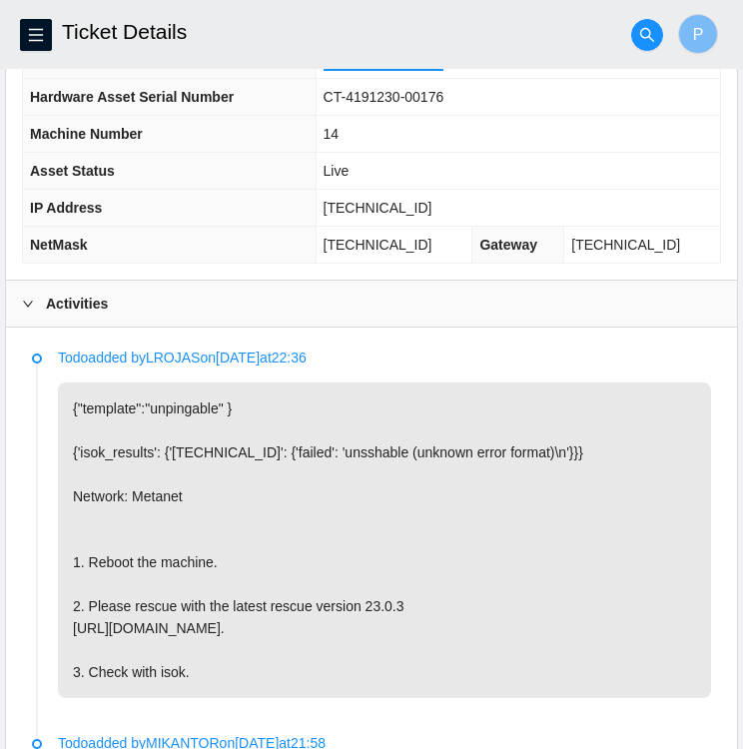
scroll to position [747, 0]
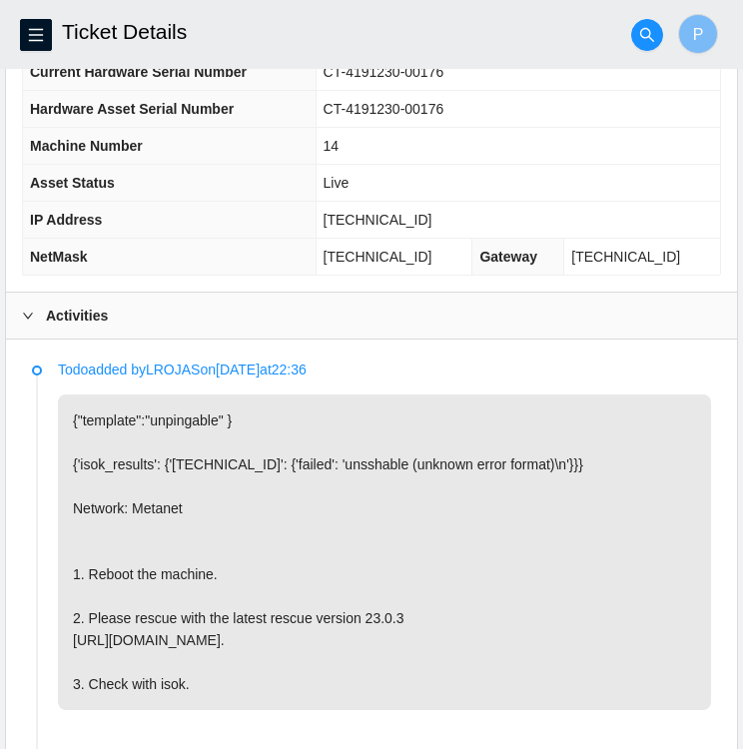
click at [432, 212] on span "[TECHNICAL_ID]" at bounding box center [377, 220] width 109 height 16
drag, startPoint x: 432, startPoint y: 207, endPoint x: 359, endPoint y: 207, distance: 72.9
click at [359, 212] on span "[TECHNICAL_ID]" at bounding box center [377, 220] width 109 height 16
copy span "[TECHNICAL_ID]"
click at [446, 245] on td "[TECHNICAL_ID]" at bounding box center [393, 257] width 157 height 37
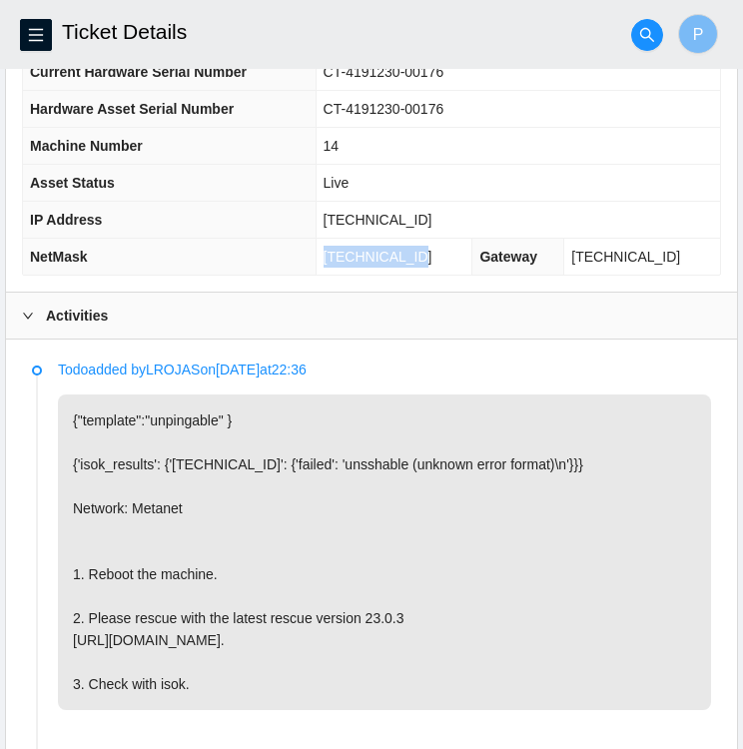
drag, startPoint x: 443, startPoint y: 251, endPoint x: 356, endPoint y: 252, distance: 86.9
click at [356, 252] on td "[TECHNICAL_ID]" at bounding box center [393, 257] width 157 height 37
copy span "[TECHNICAL_ID]"
